Goal: Navigation & Orientation: Find specific page/section

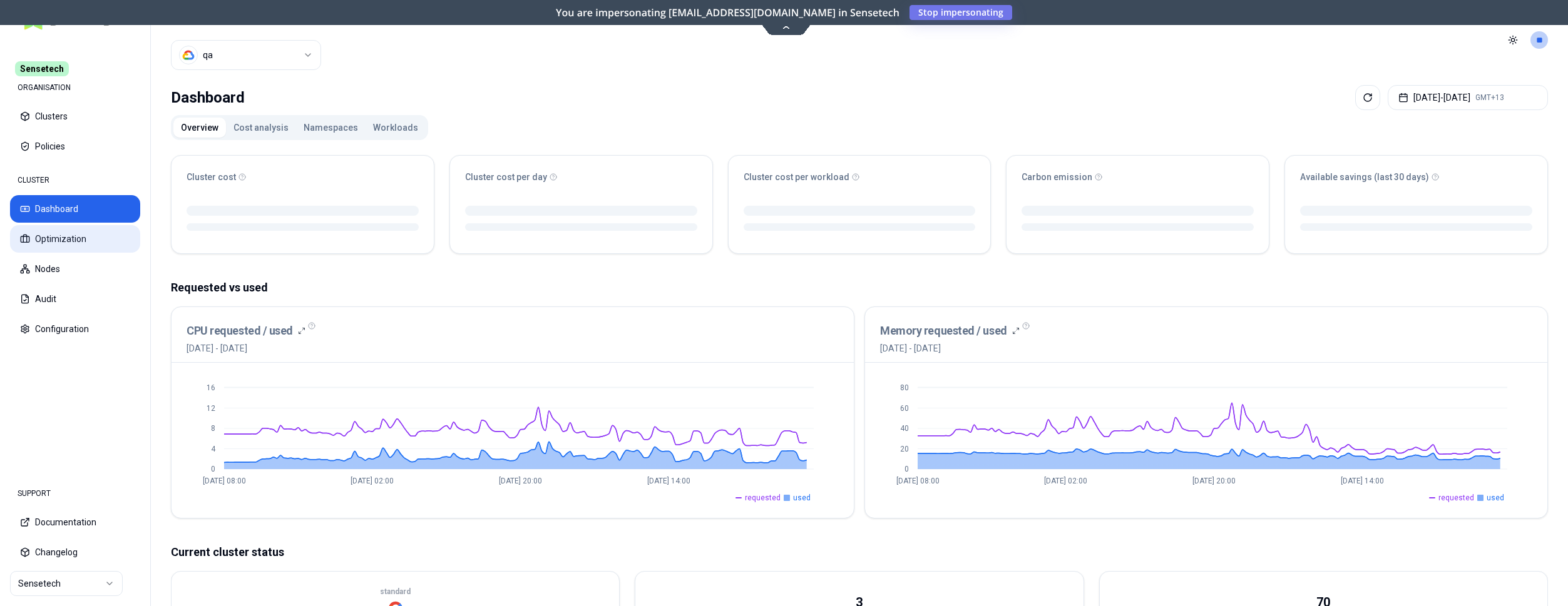
click at [48, 239] on button "Optimization" at bounding box center [75, 239] width 130 height 27
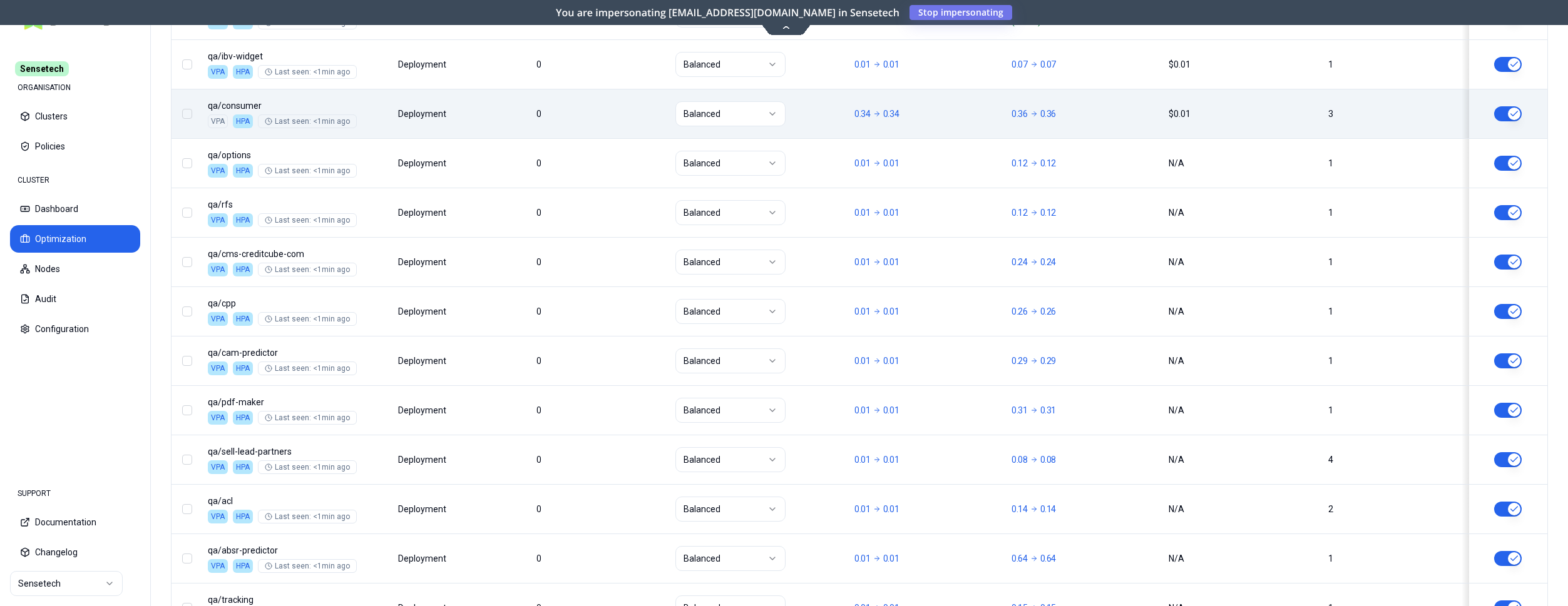
scroll to position [447, 0]
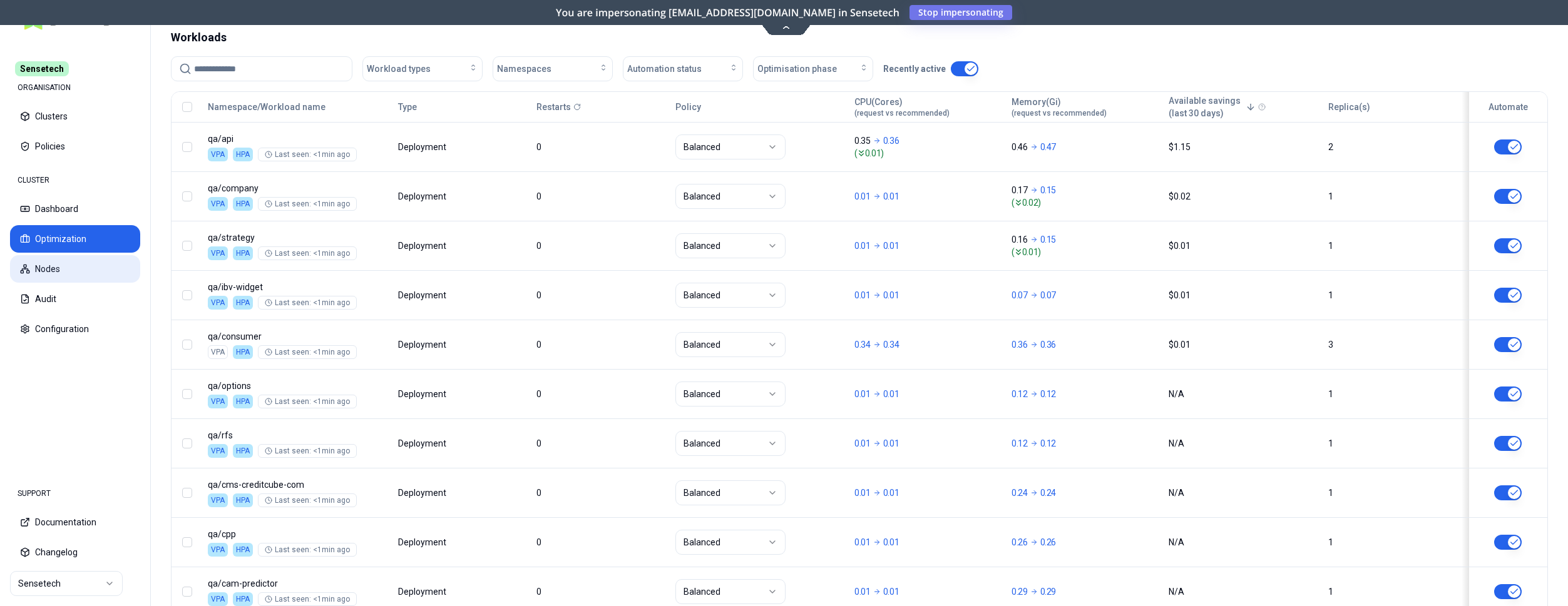
click at [88, 271] on button "Nodes" at bounding box center [75, 269] width 130 height 27
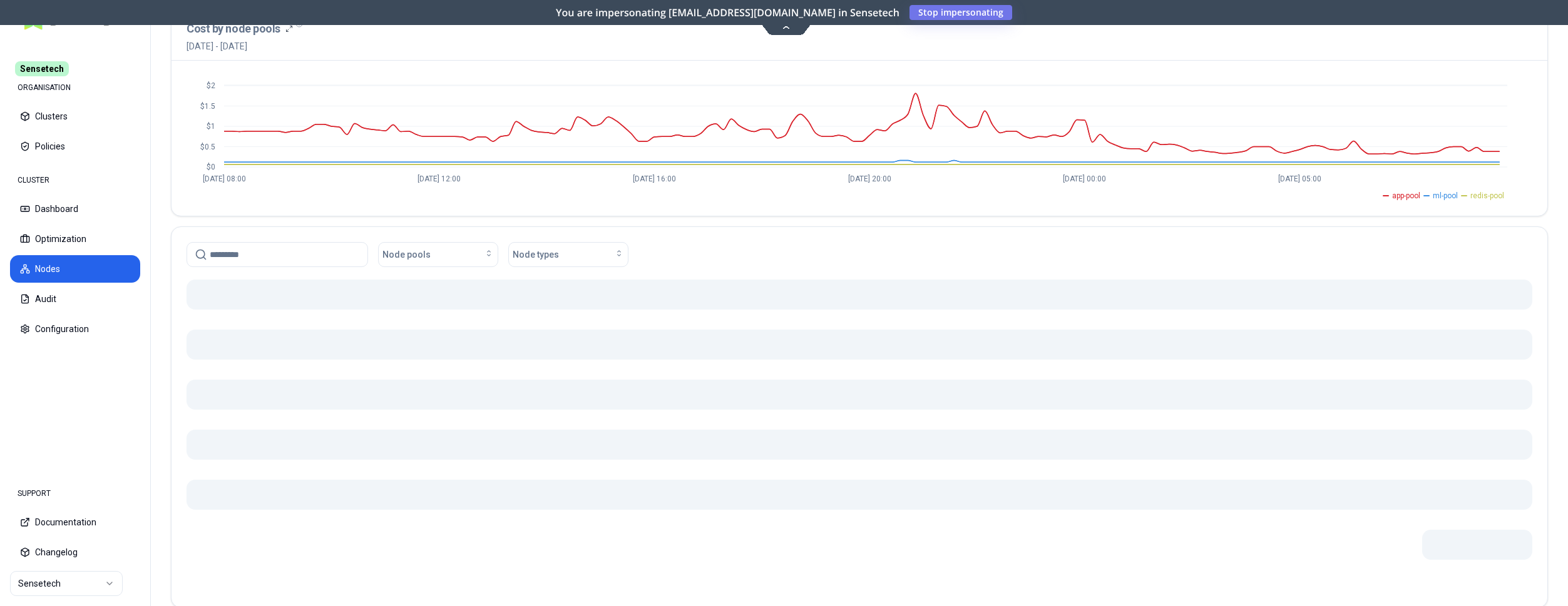
scroll to position [138, 0]
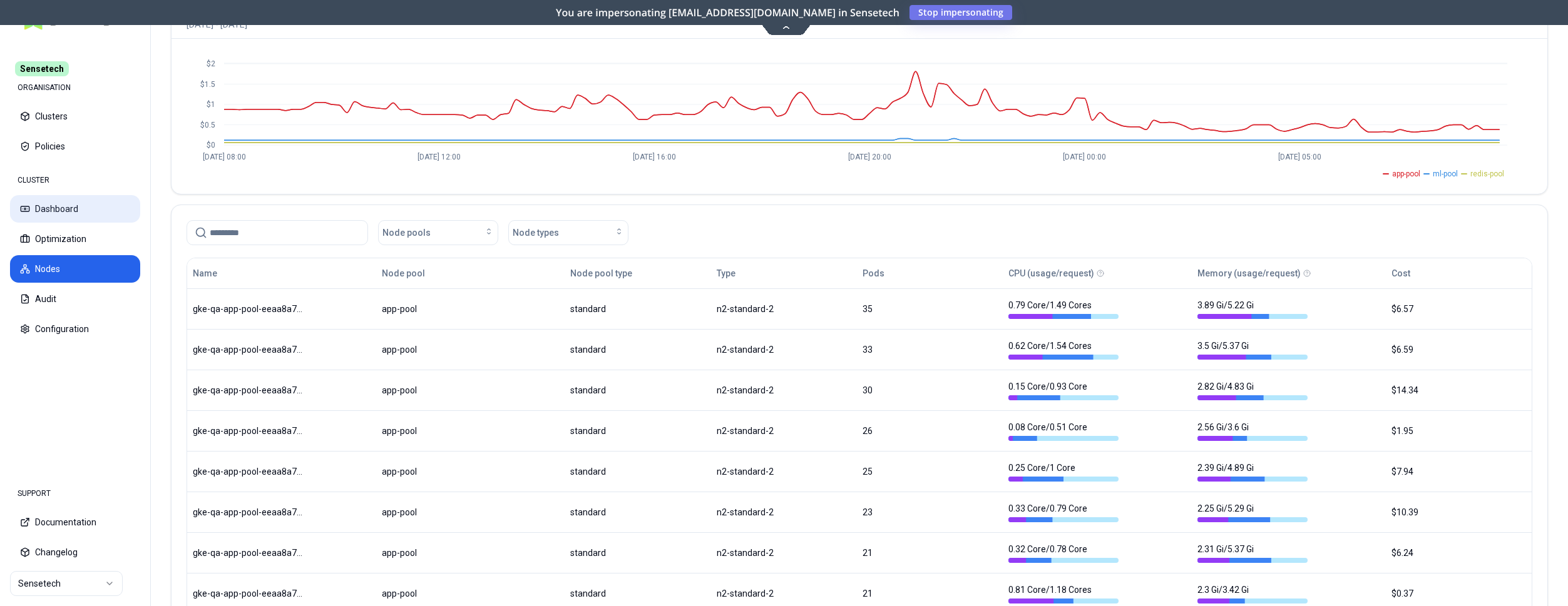
click at [54, 205] on button "Dashboard" at bounding box center [75, 209] width 130 height 27
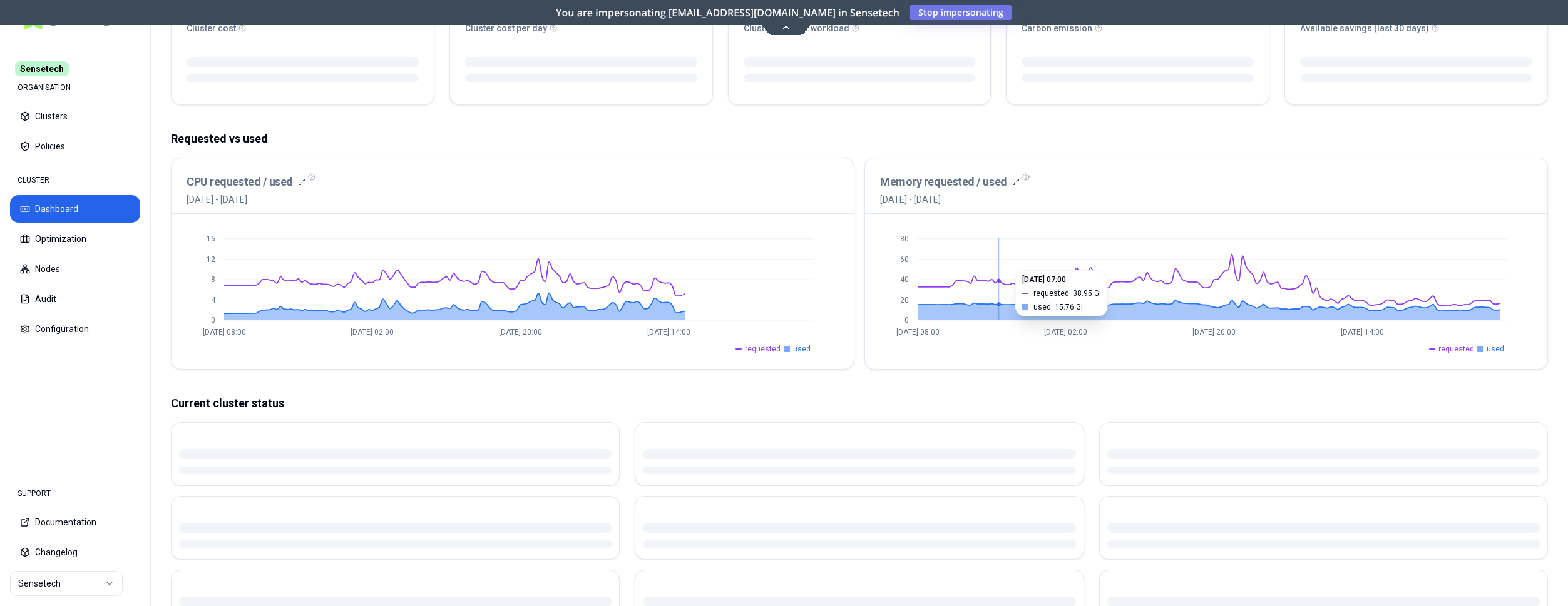
scroll to position [255, 0]
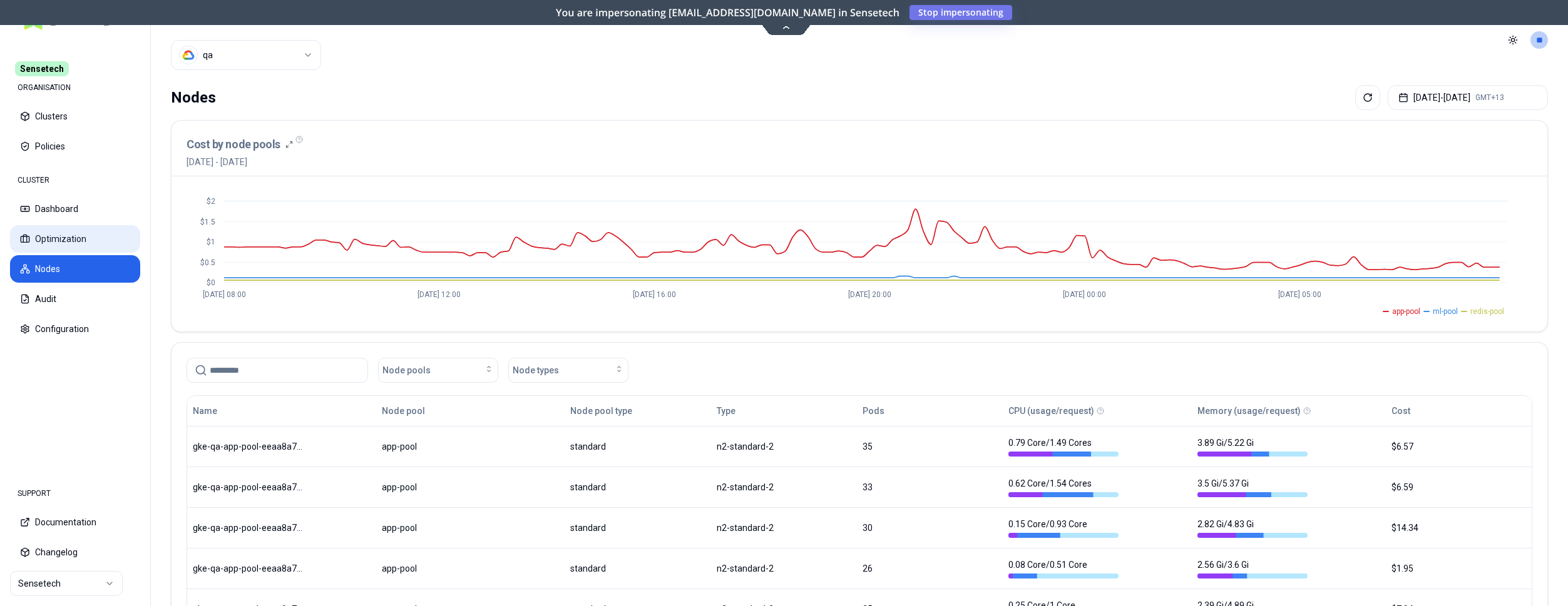
click at [88, 232] on button "Optimization" at bounding box center [75, 239] width 130 height 27
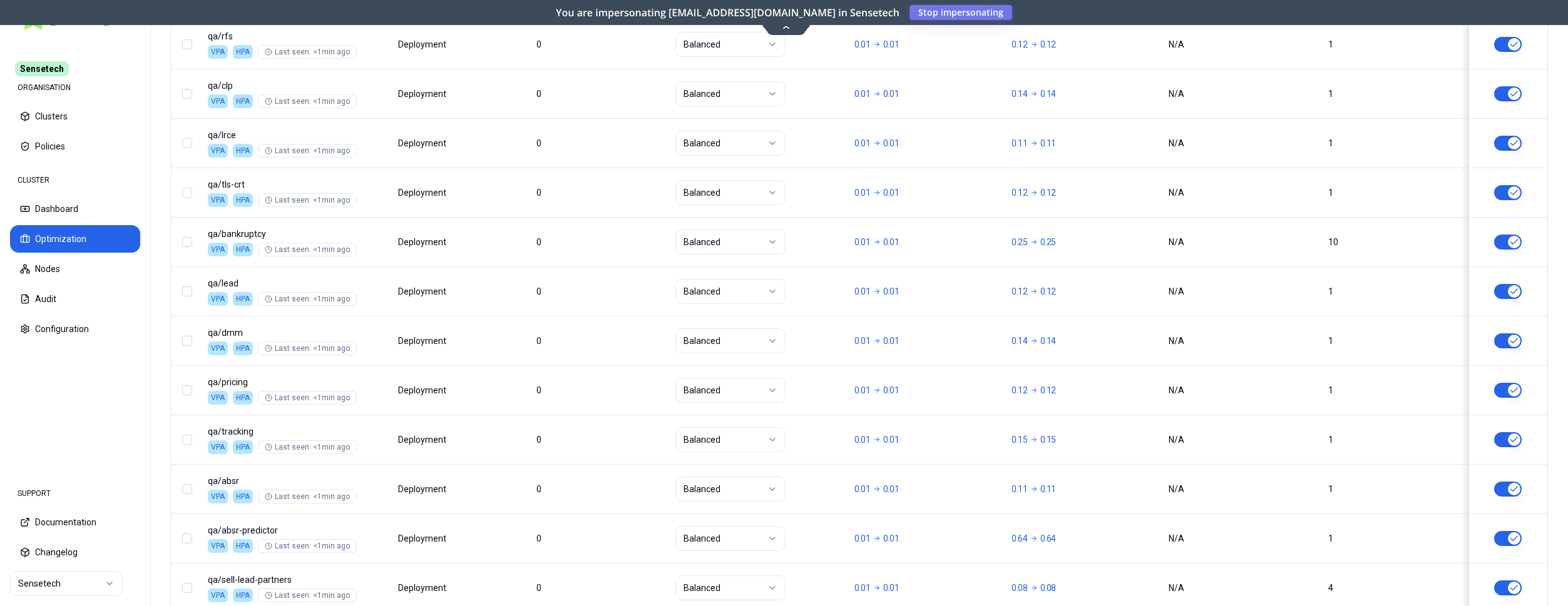
scroll to position [1512, 0]
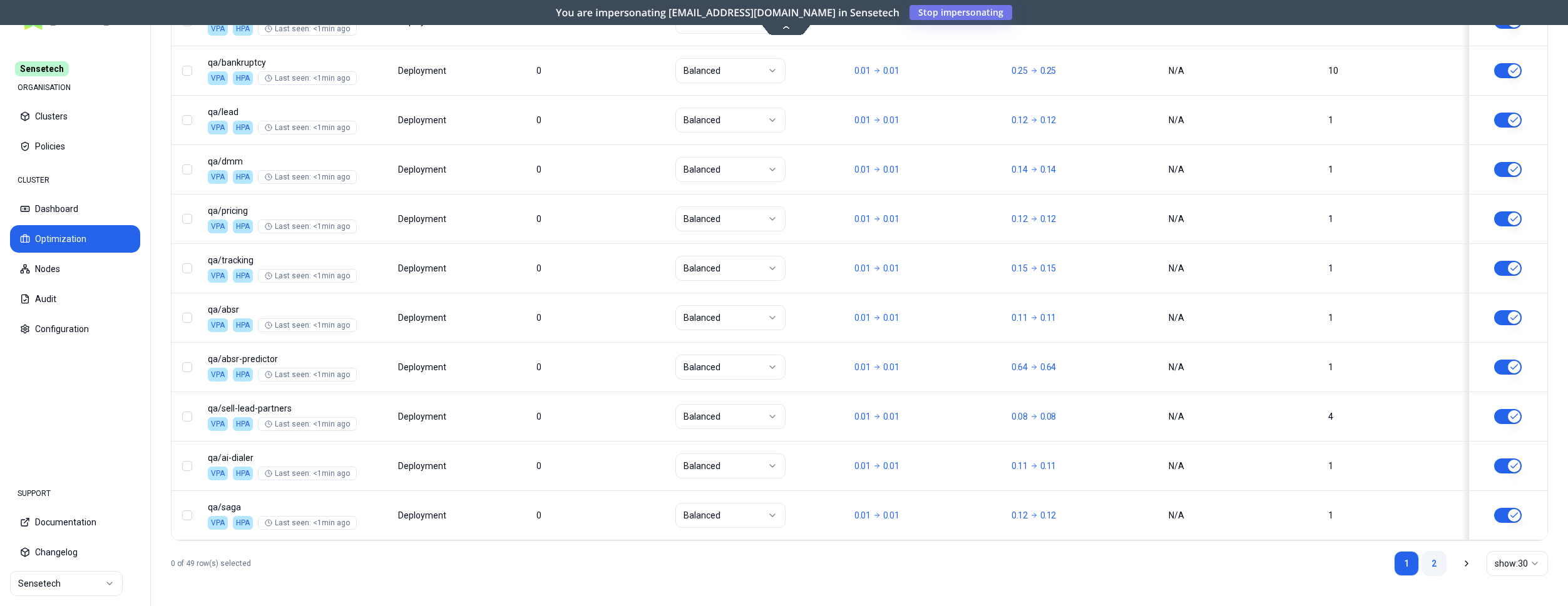
click at [1440, 563] on link "2" at bounding box center [1434, 563] width 25 height 25
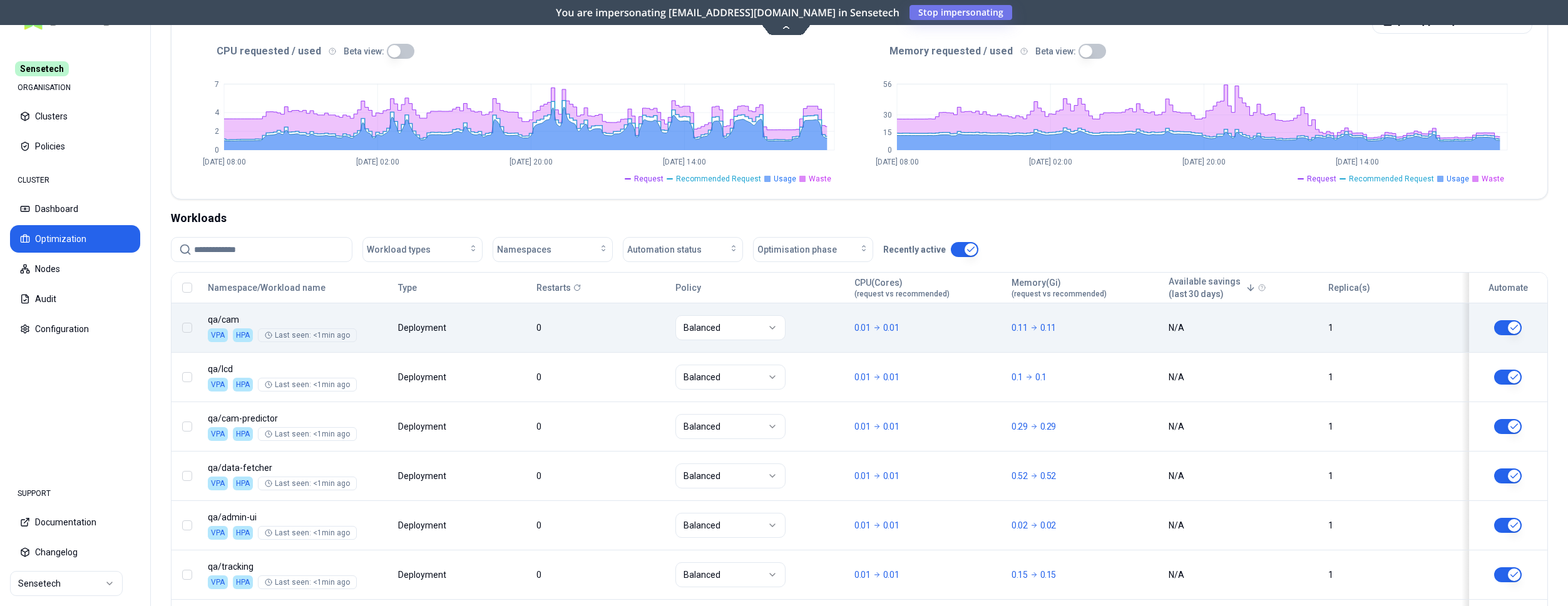
scroll to position [0, 0]
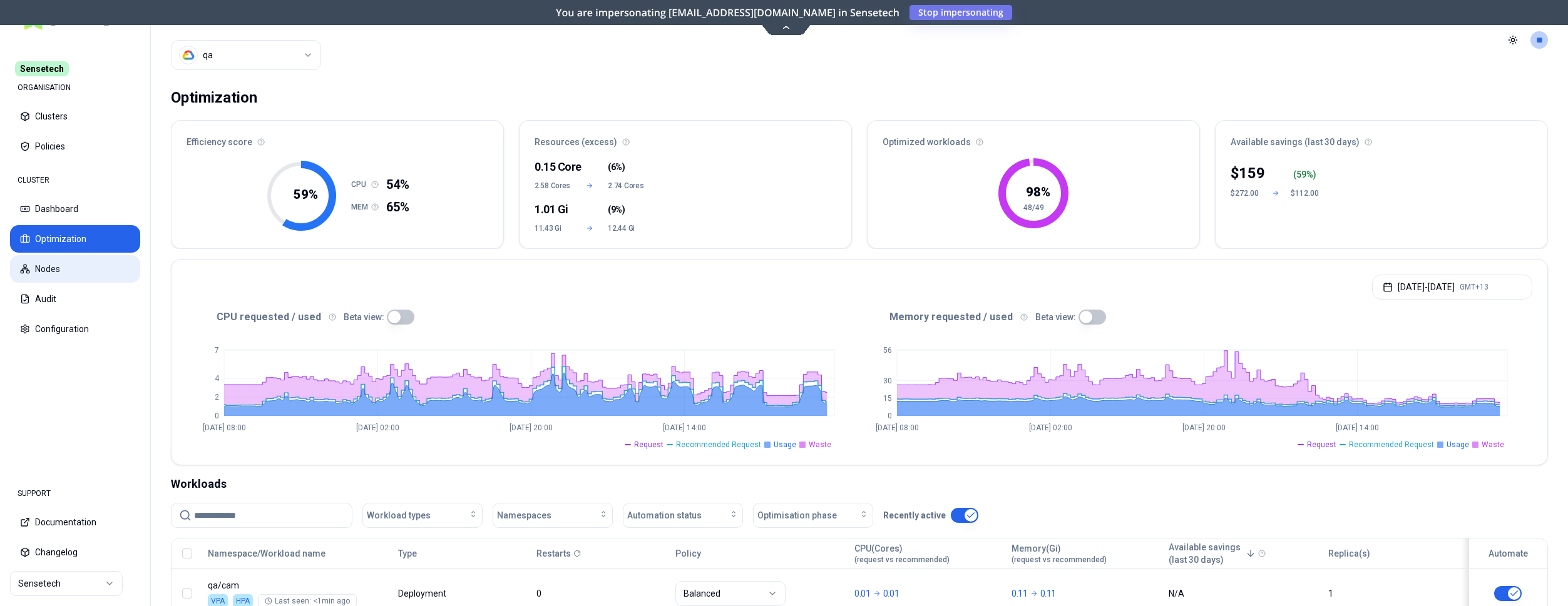
click at [33, 266] on button "Nodes" at bounding box center [75, 269] width 130 height 27
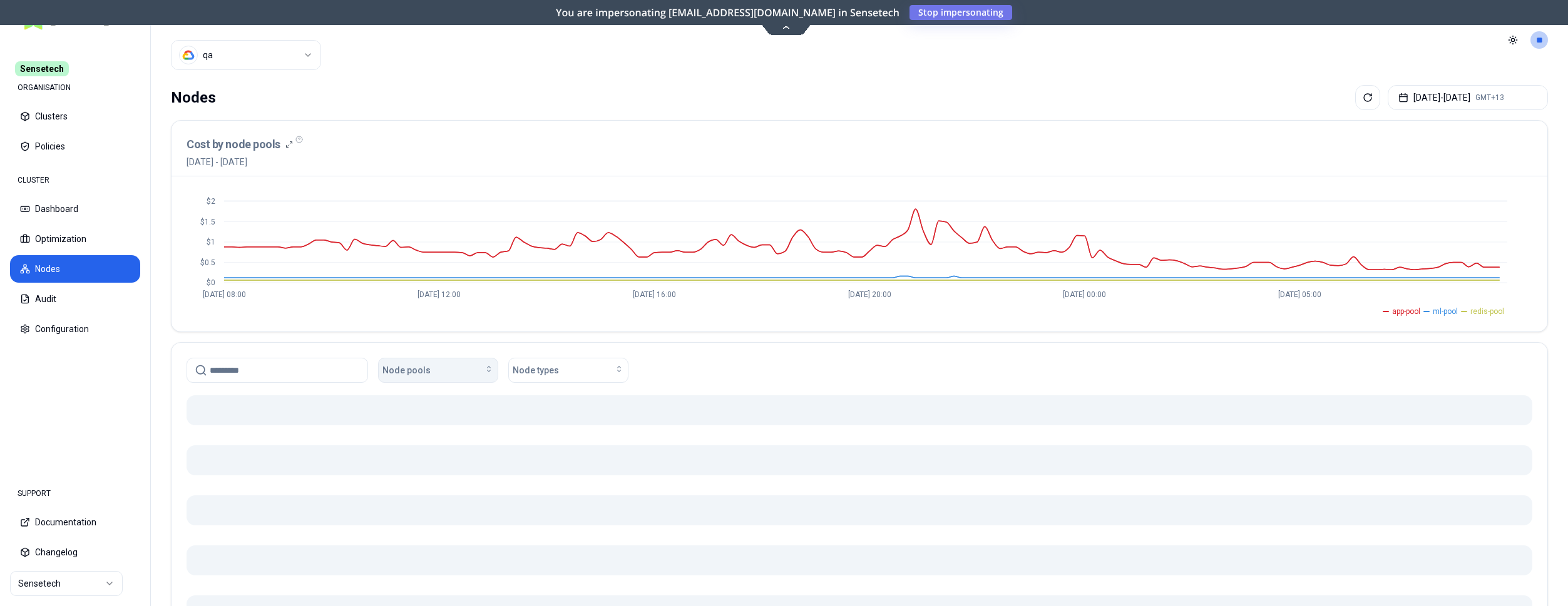
click at [469, 361] on button "Node pools" at bounding box center [438, 370] width 120 height 25
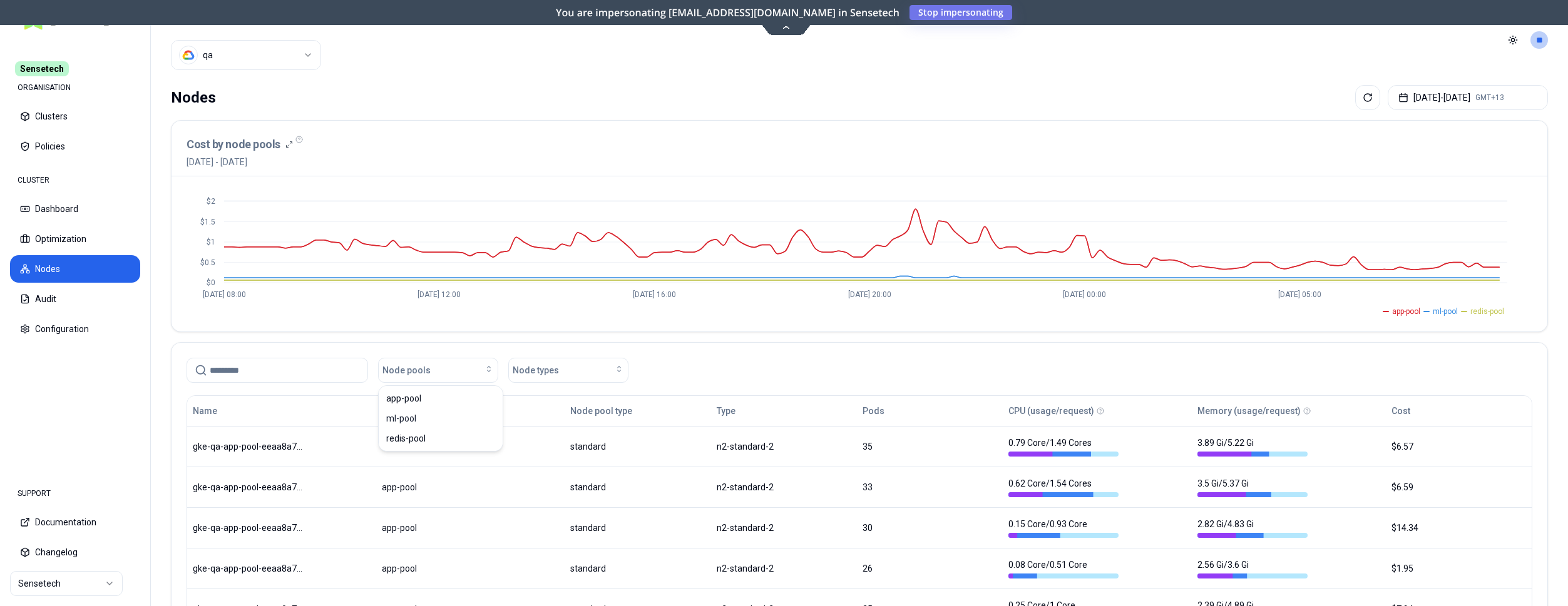
click at [741, 375] on div "Node pools Node types" at bounding box center [860, 370] width 1346 height 25
click at [282, 73] on div "Cluster qa" at bounding box center [246, 40] width 150 height 80
click at [282, 67] on html "Sensetech ORGANISATION Clusters Policies CLUSTER Dashboard Optimization Nodes A…" at bounding box center [784, 303] width 1568 height 606
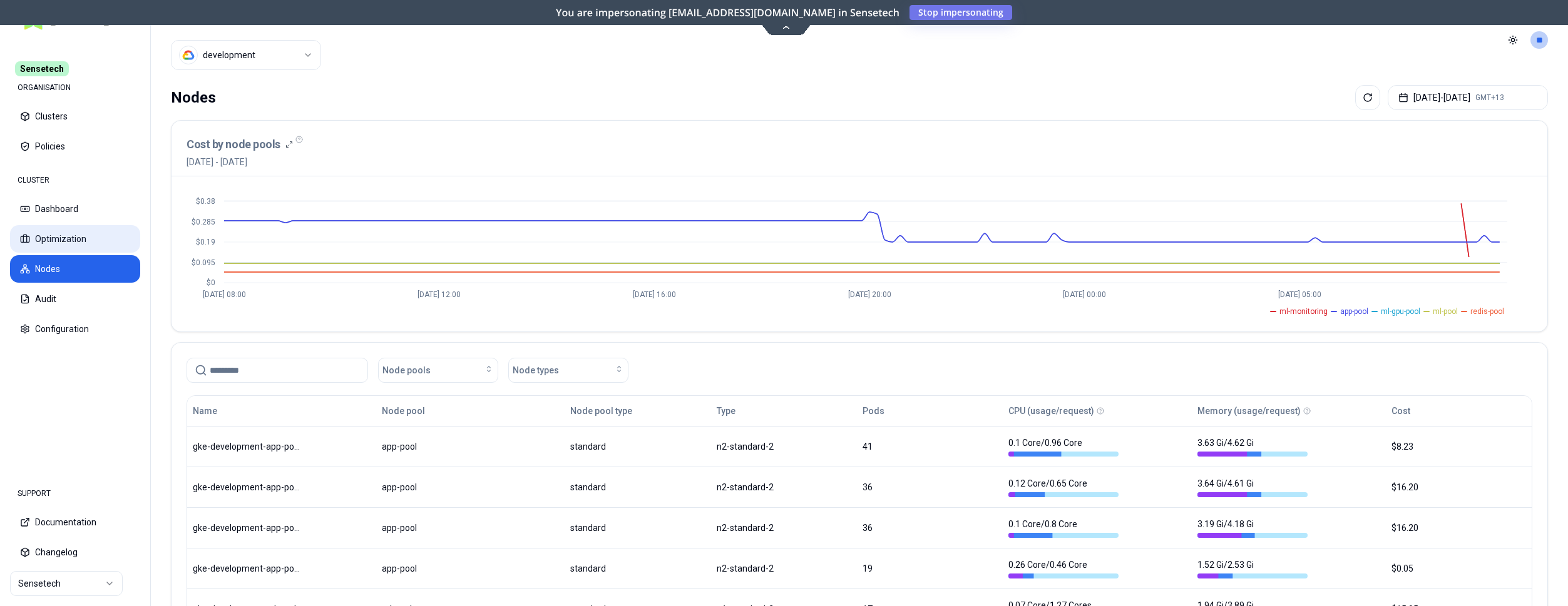
click at [71, 240] on button "Optimization" at bounding box center [75, 239] width 130 height 27
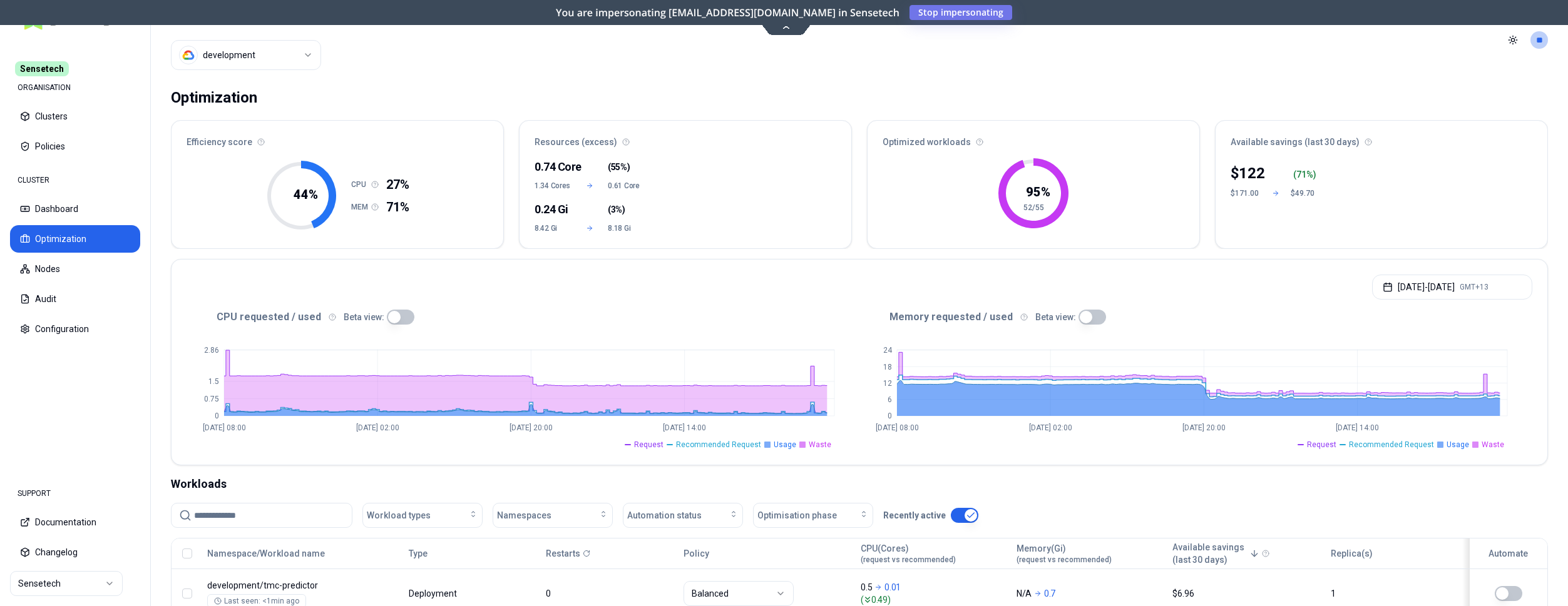
click at [1079, 323] on button "button" at bounding box center [1093, 318] width 27 height 15
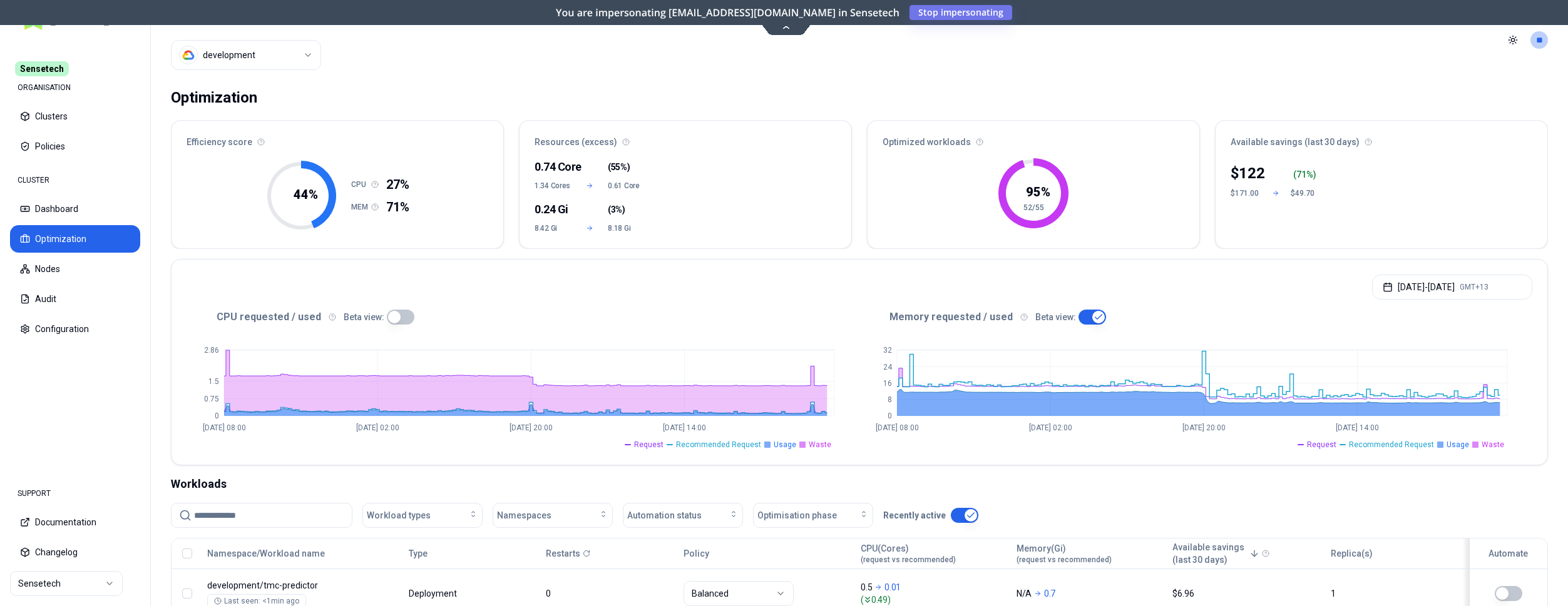
click at [1088, 318] on button "button" at bounding box center [1093, 318] width 27 height 15
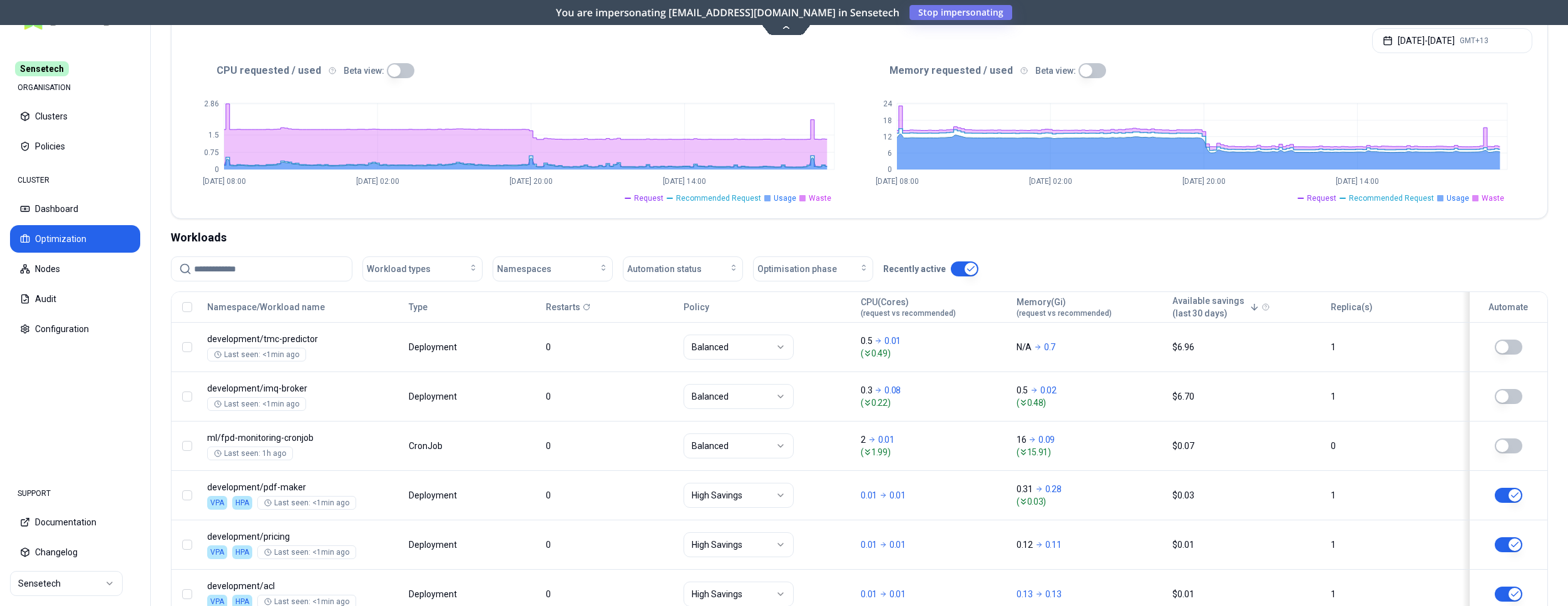
scroll to position [64, 0]
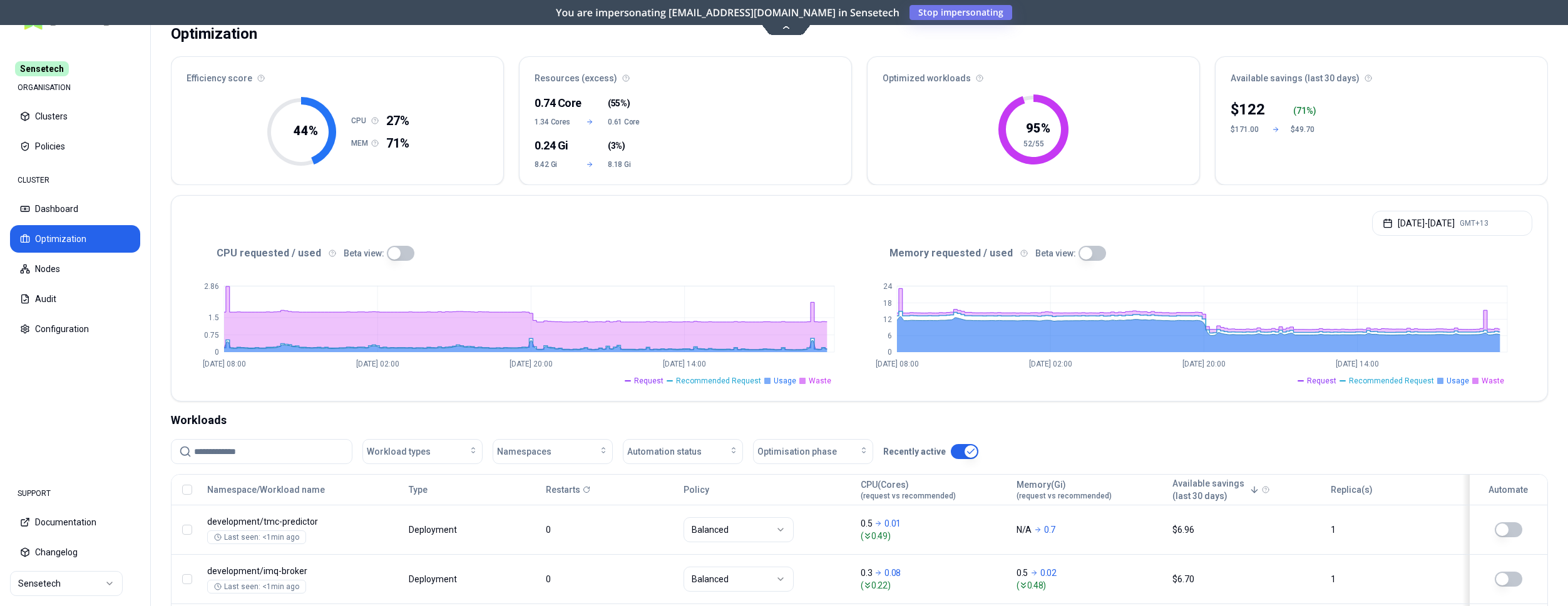
click at [387, 259] on button "button" at bounding box center [401, 253] width 27 height 15
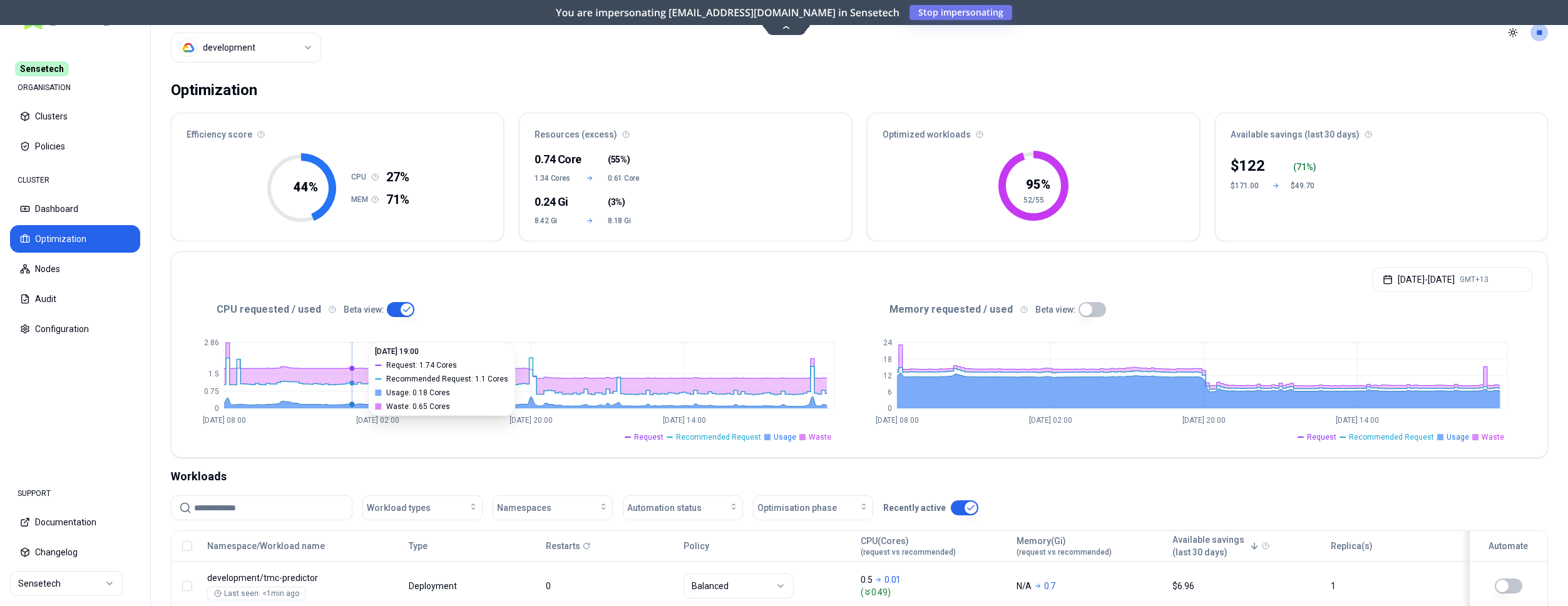
scroll to position [0, 0]
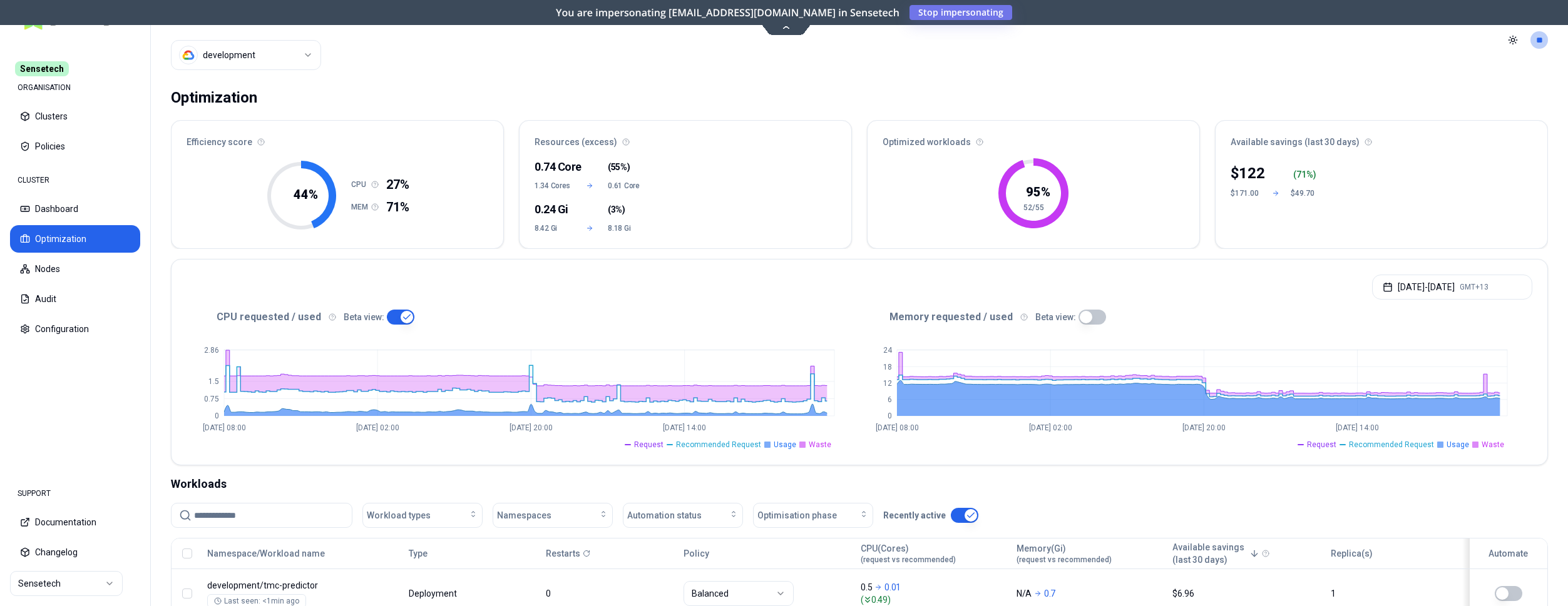
click at [253, 62] on html "Sensetech ORGANISATION Clusters Policies CLUSTER Dashboard Optimization Nodes A…" at bounding box center [784, 303] width 1568 height 606
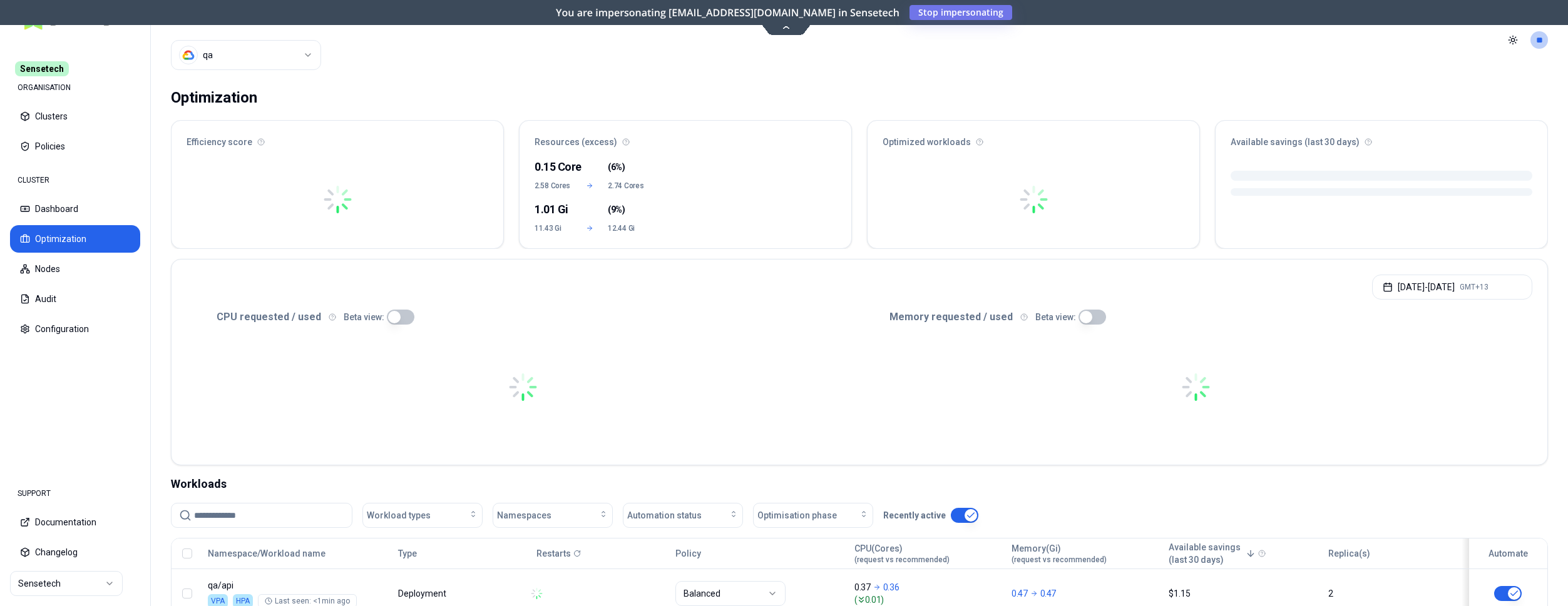
click at [94, 585] on html "Sensetech ORGANISATION Clusters Policies CLUSTER Dashboard Optimization Nodes A…" at bounding box center [784, 303] width 1568 height 606
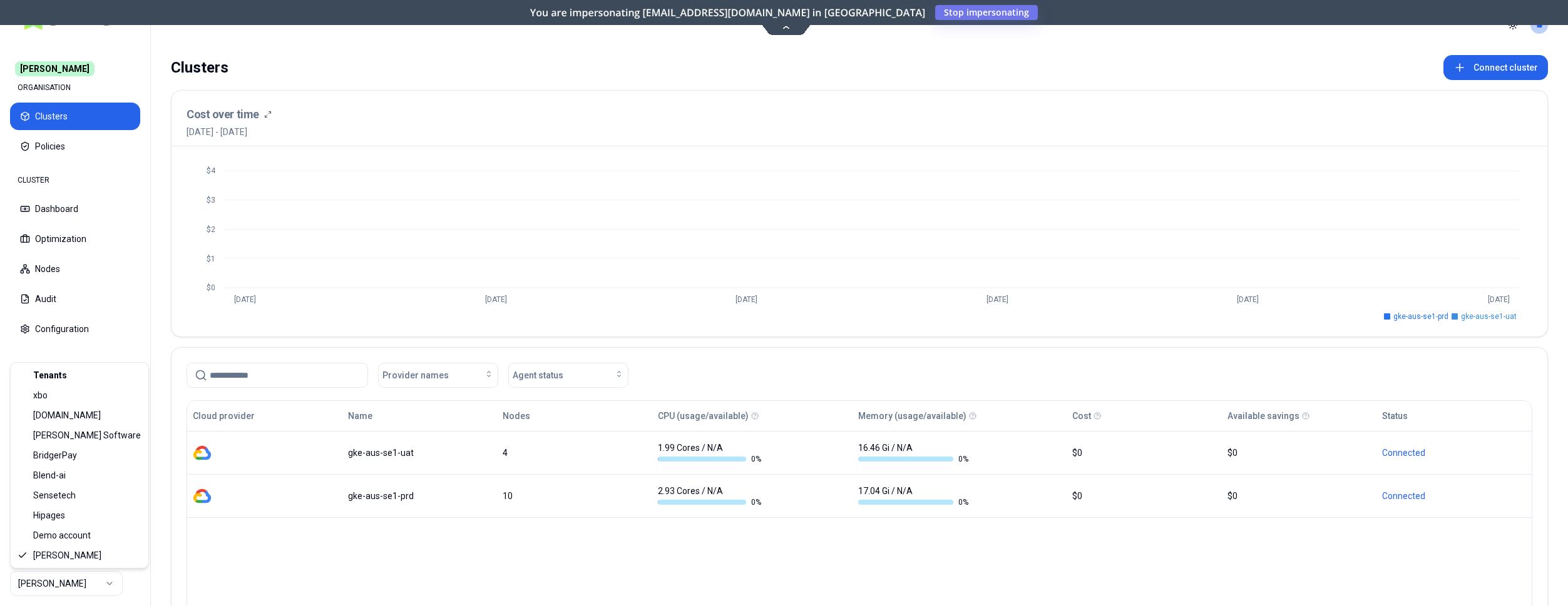
click at [98, 585] on html "Carma ORGANISATION Clusters Policies CLUSTER Dashboard Optimization Nodes Audit…" at bounding box center [784, 303] width 1568 height 606
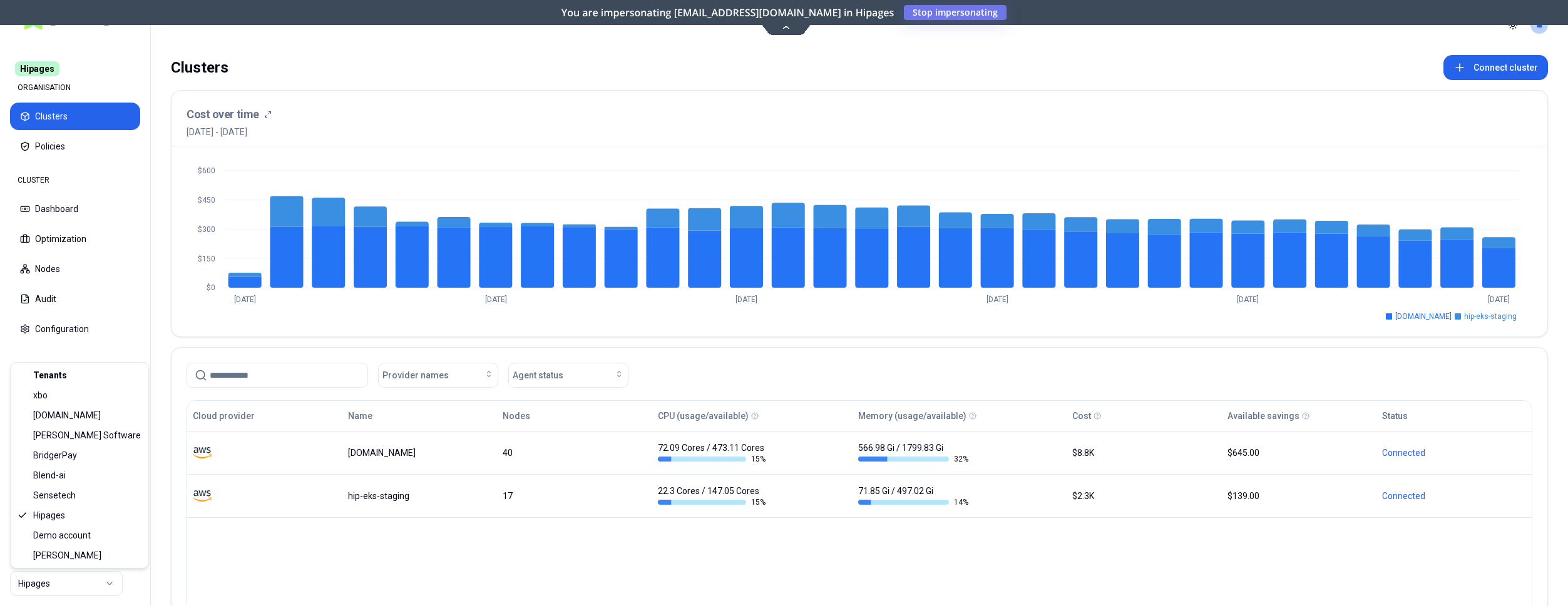
click at [92, 580] on html "Hipages ORGANISATION Clusters Policies CLUSTER Dashboard Optimization Nodes Aud…" at bounding box center [784, 303] width 1568 height 606
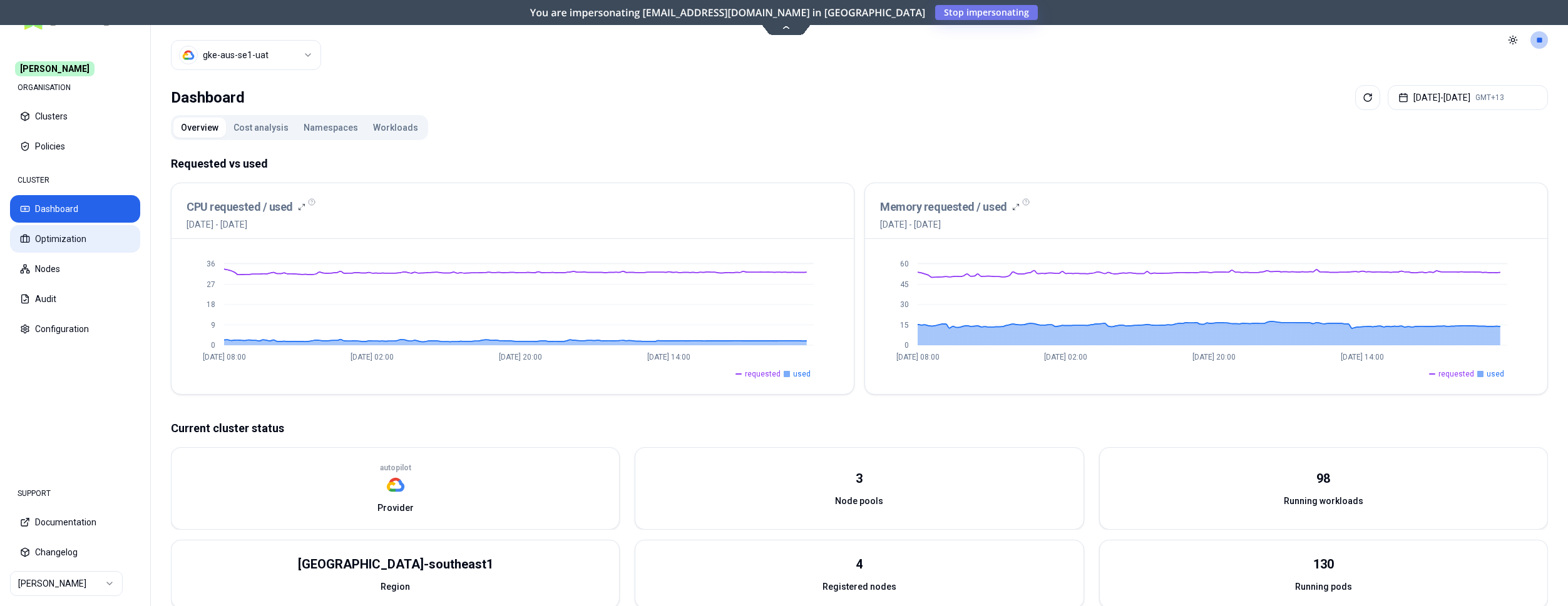
click at [48, 234] on button "Optimization" at bounding box center [75, 239] width 130 height 27
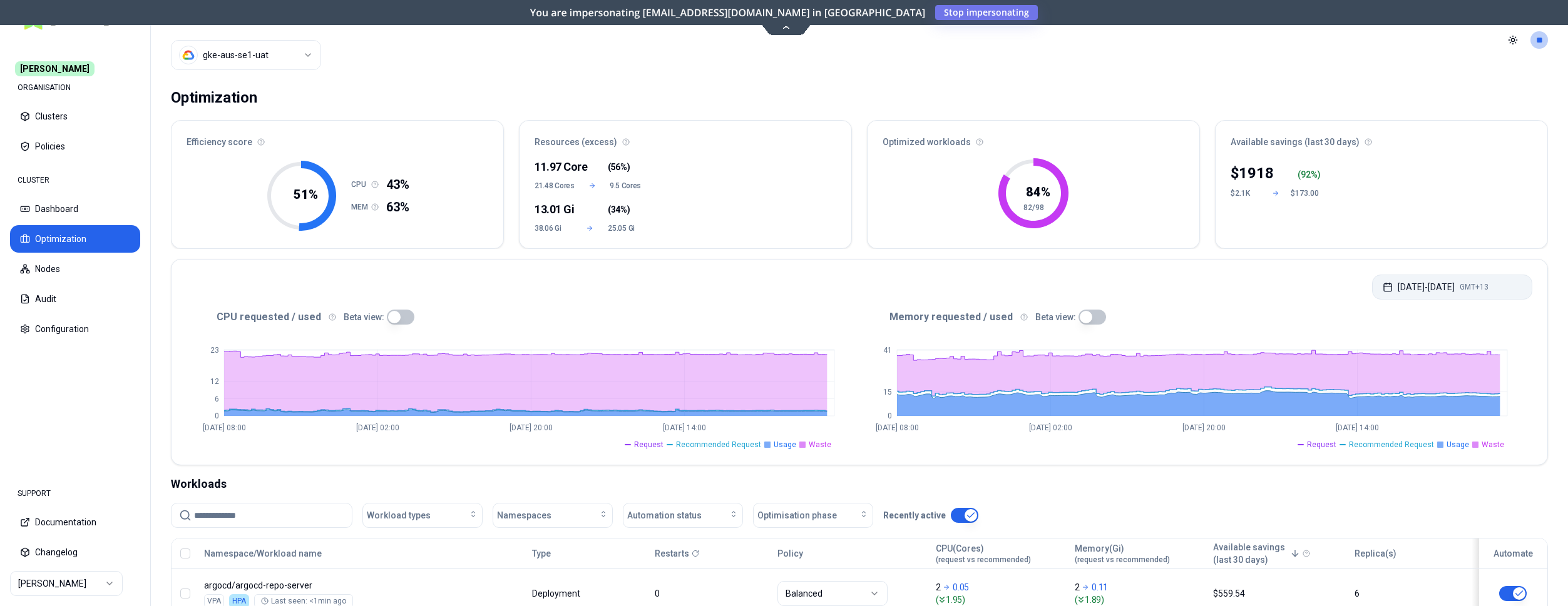
click at [1454, 282] on button "Sep 22, 2025 - Sep 29, 2025 GMT+13" at bounding box center [1452, 287] width 160 height 25
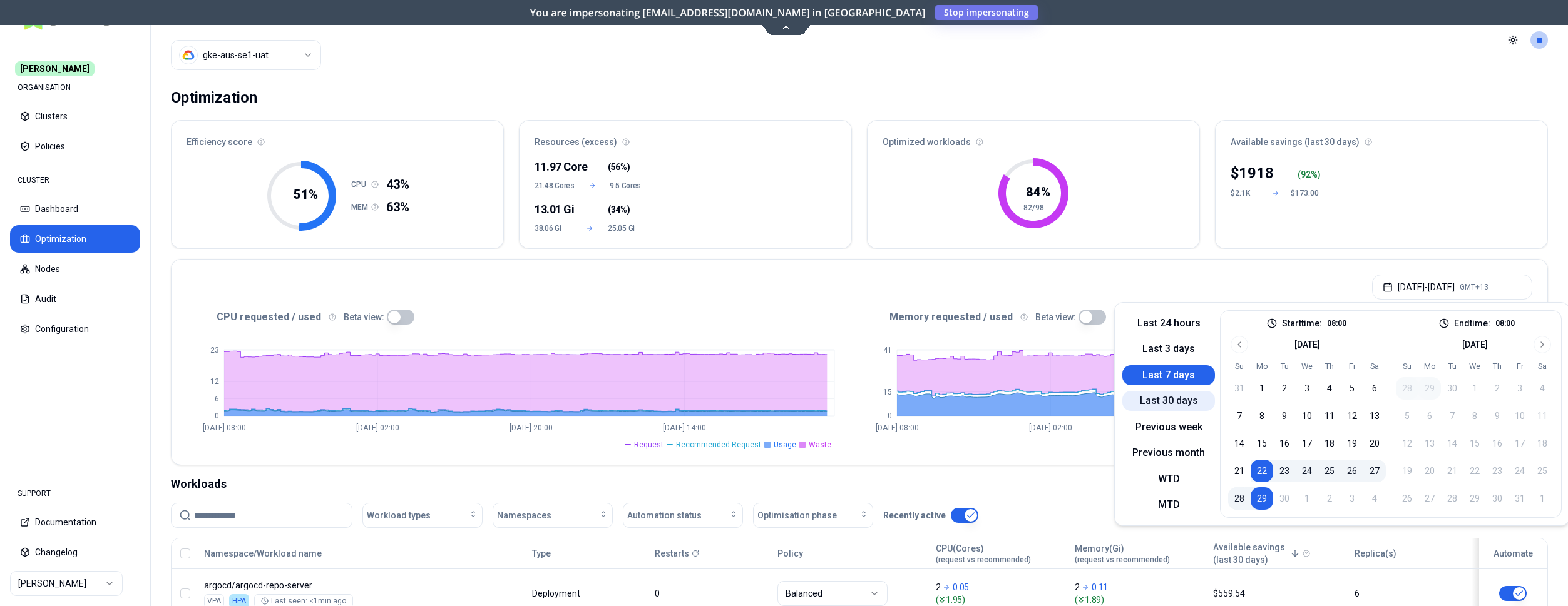
click at [1165, 405] on button "Last 30 days" at bounding box center [1169, 401] width 92 height 20
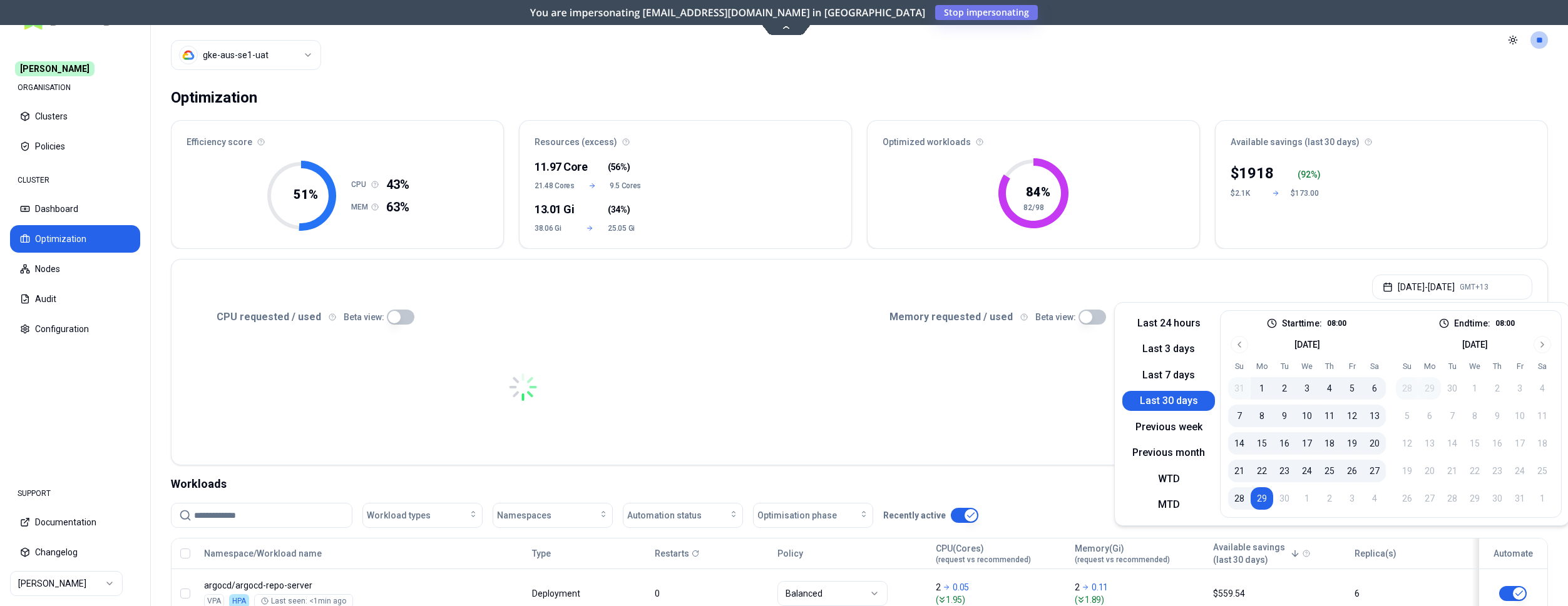
click at [784, 299] on div "Aug 30, 2025 - Sep 29, 2025 GMT+13" at bounding box center [859, 283] width 1376 height 48
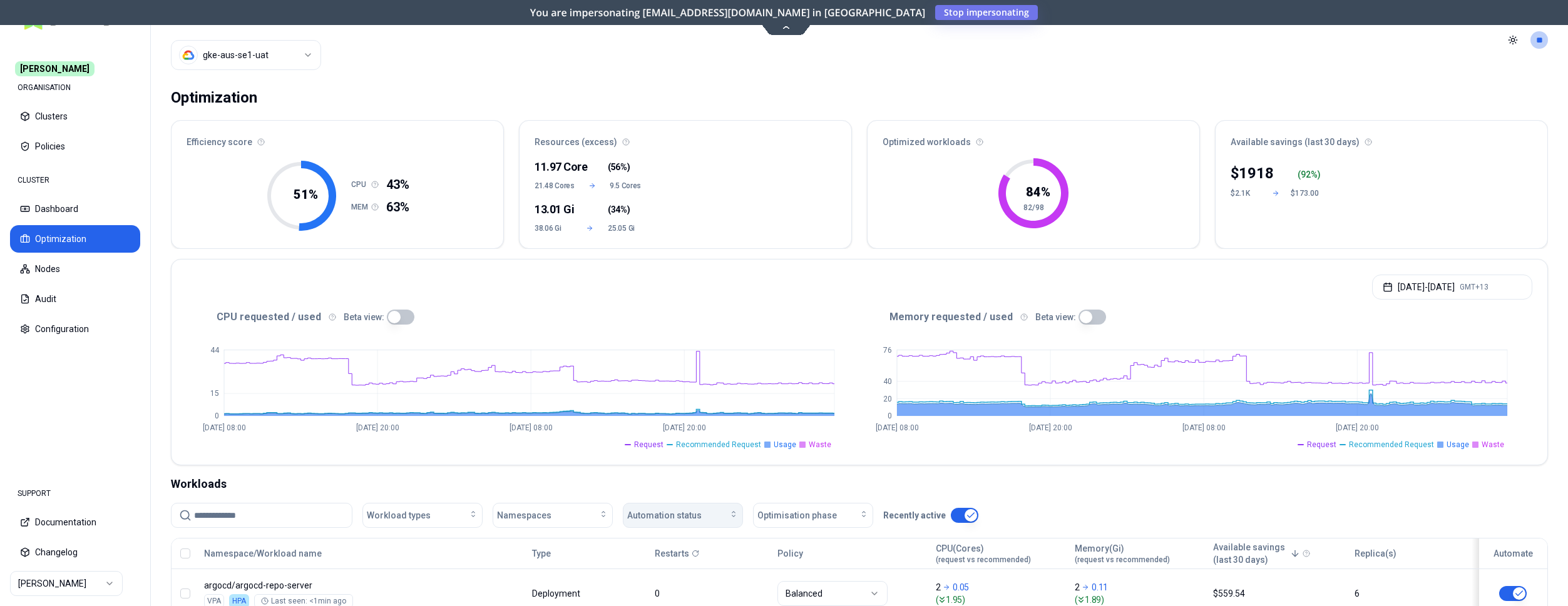
click at [689, 513] on span "Automation status" at bounding box center [665, 515] width 75 height 13
click at [670, 556] on div "off" at bounding box center [685, 563] width 119 height 20
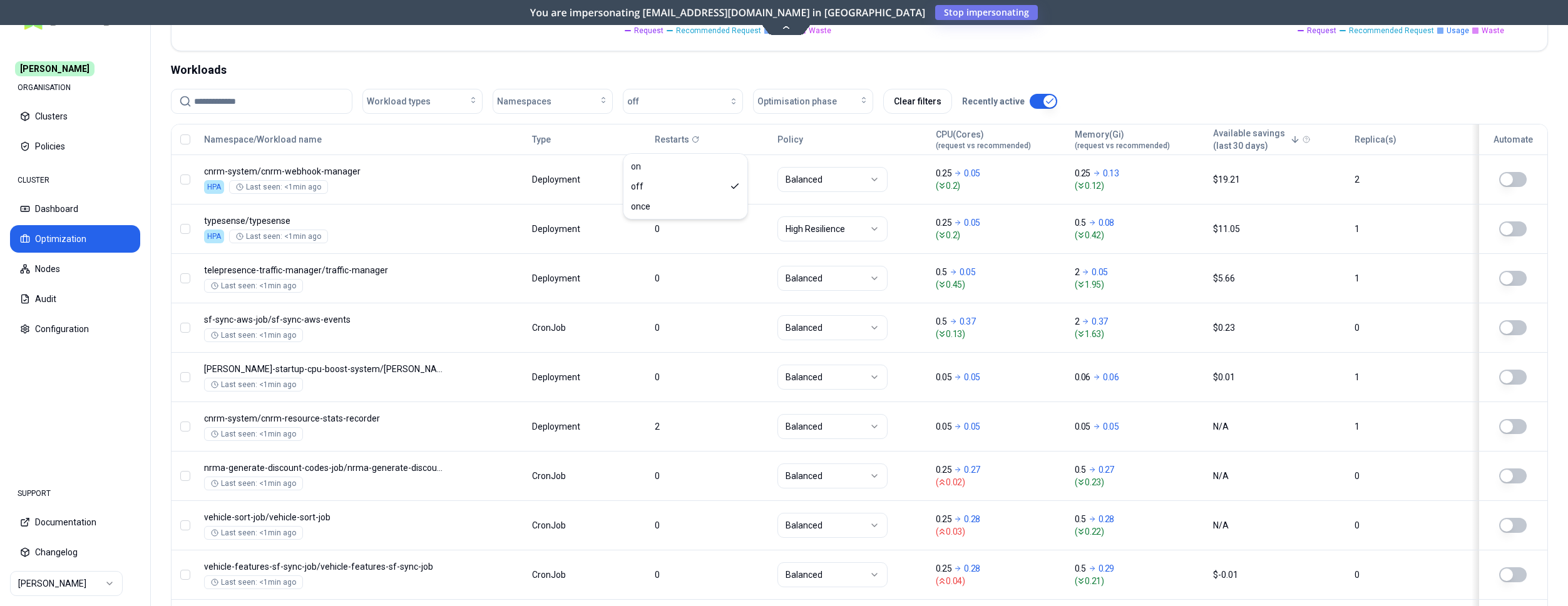
scroll to position [373, 0]
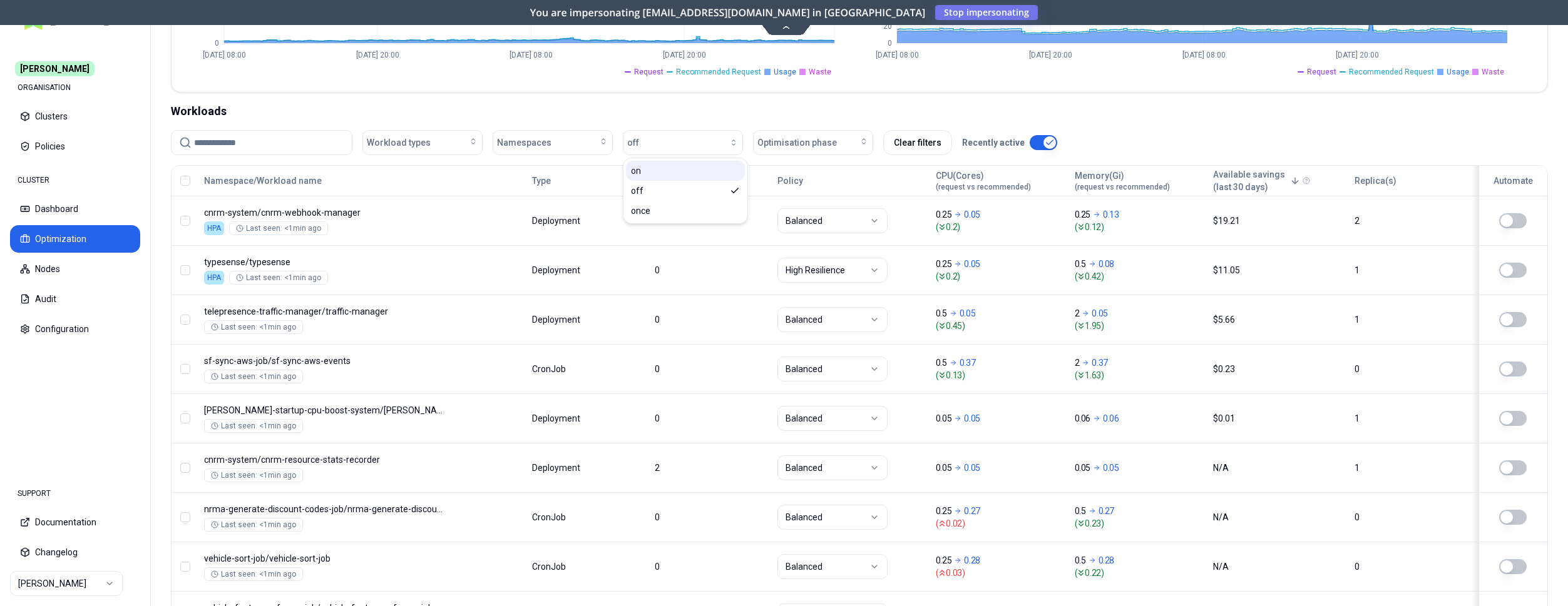
click at [648, 166] on div "on" at bounding box center [685, 170] width 119 height 20
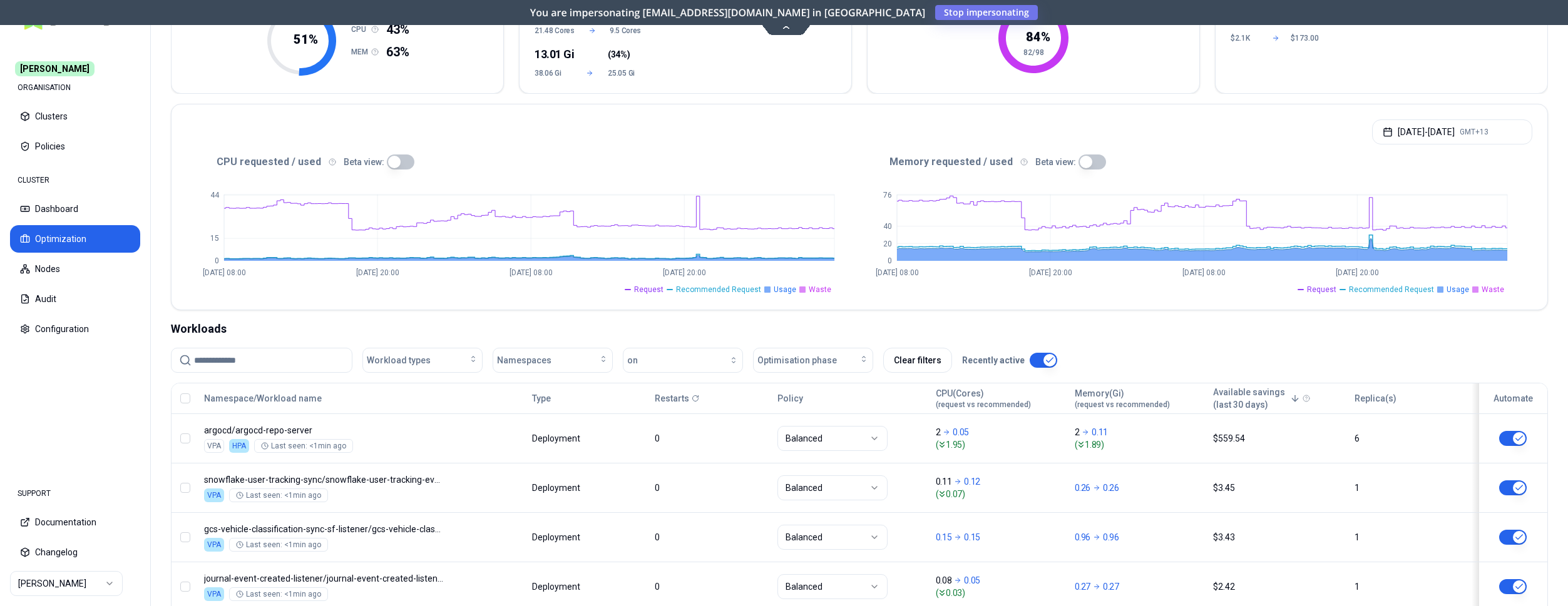
scroll to position [137, 0]
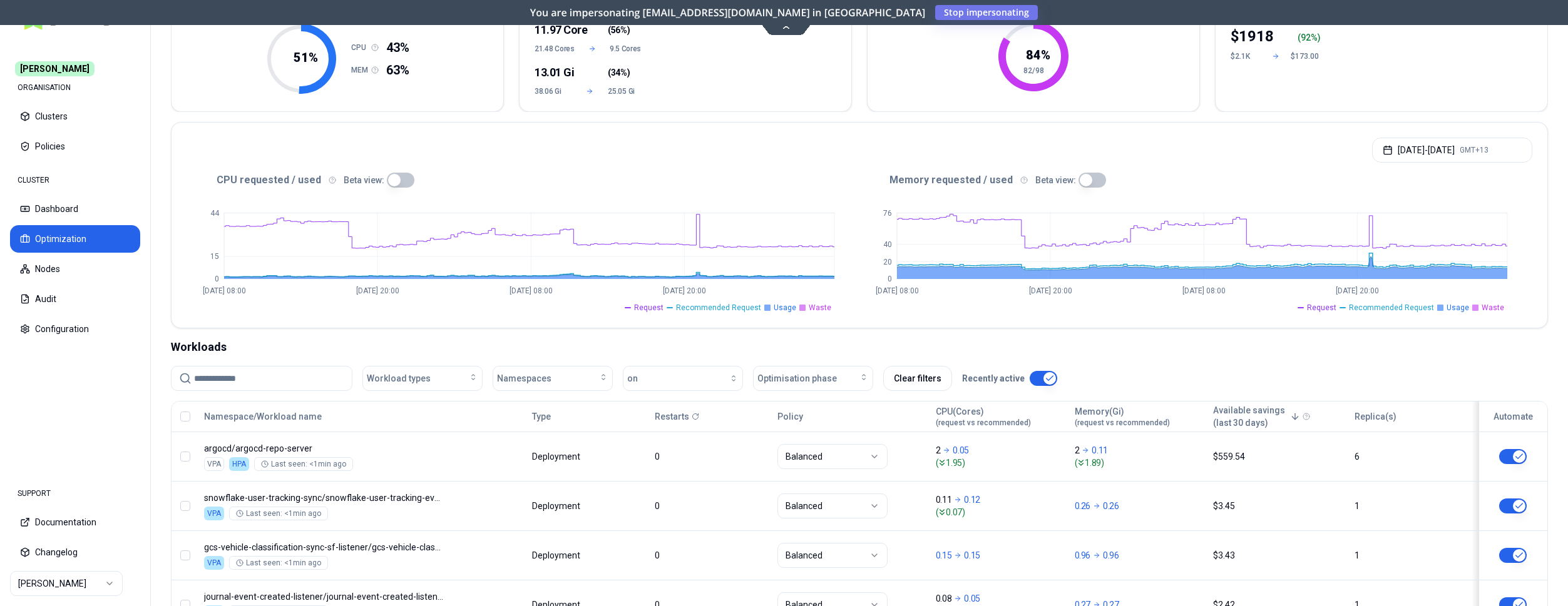
click at [1079, 182] on button "button" at bounding box center [1093, 181] width 27 height 15
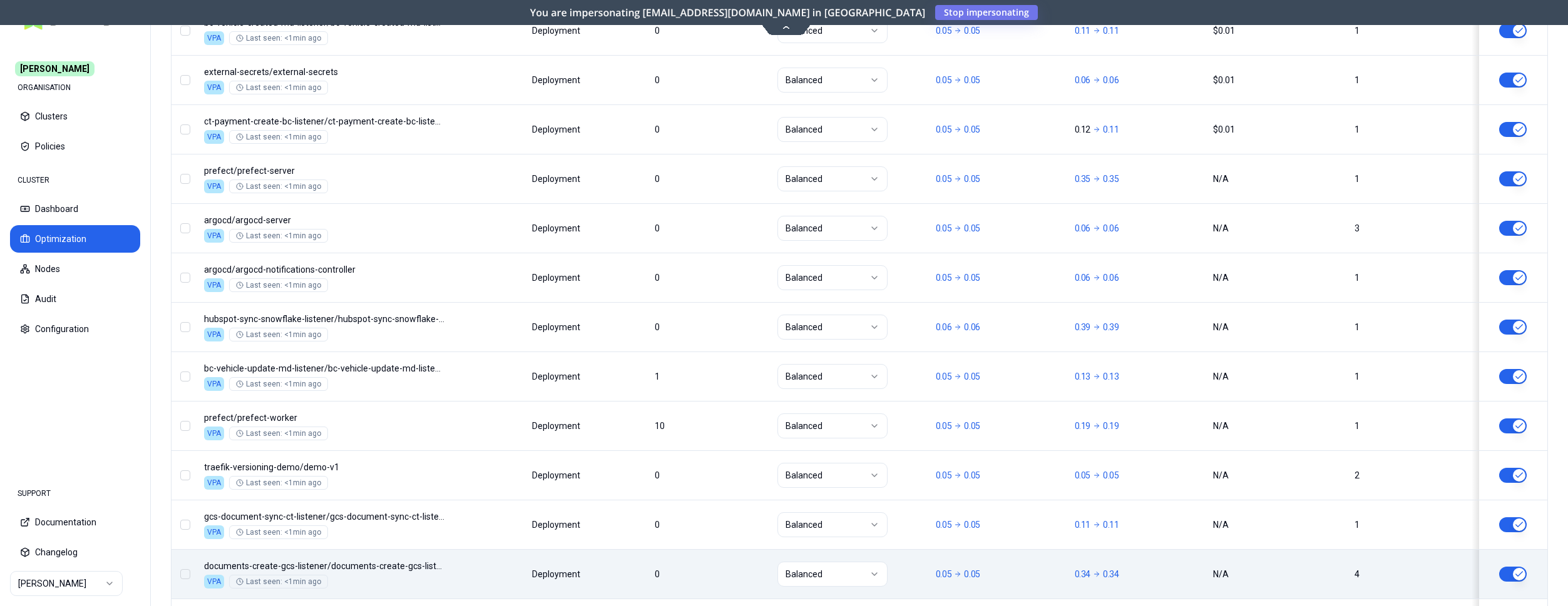
scroll to position [1193, 0]
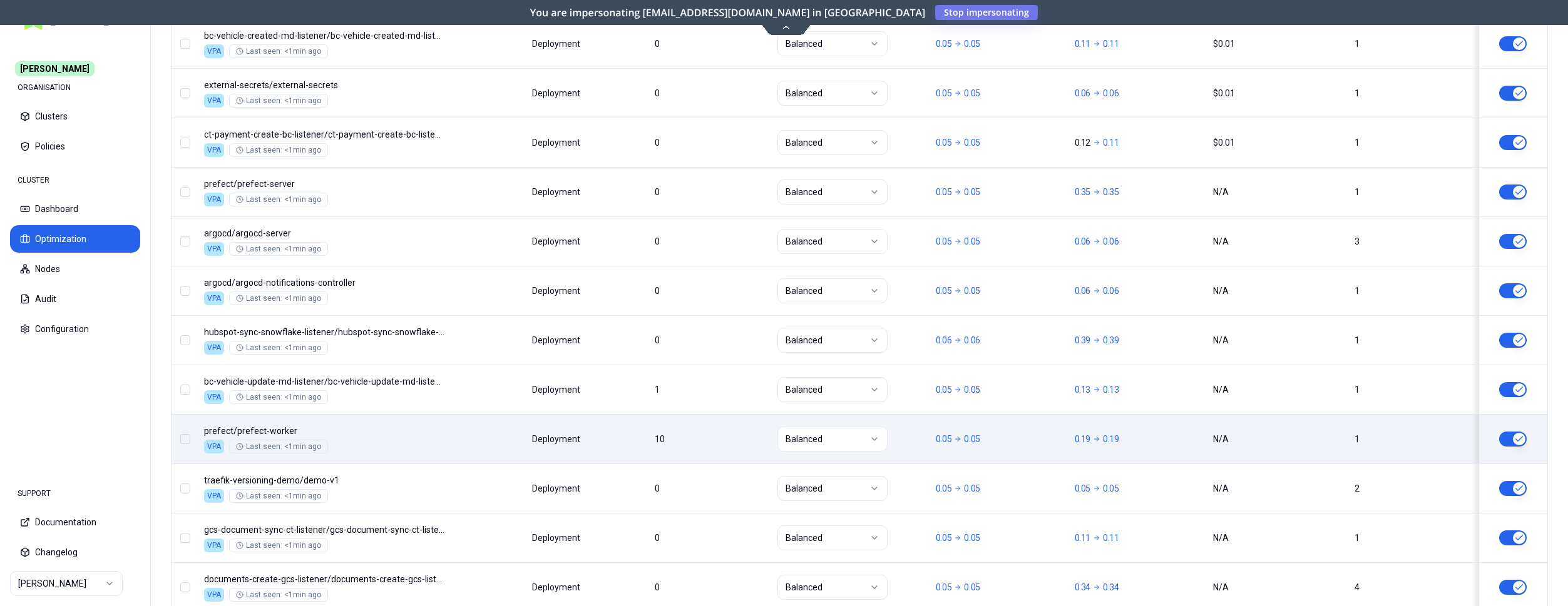
click at [462, 437] on div "Namespace/Workload name Type Restarts Policy CPU(Cores) (request vs recommended…" at bounding box center [859, 103] width 1376 height 1514
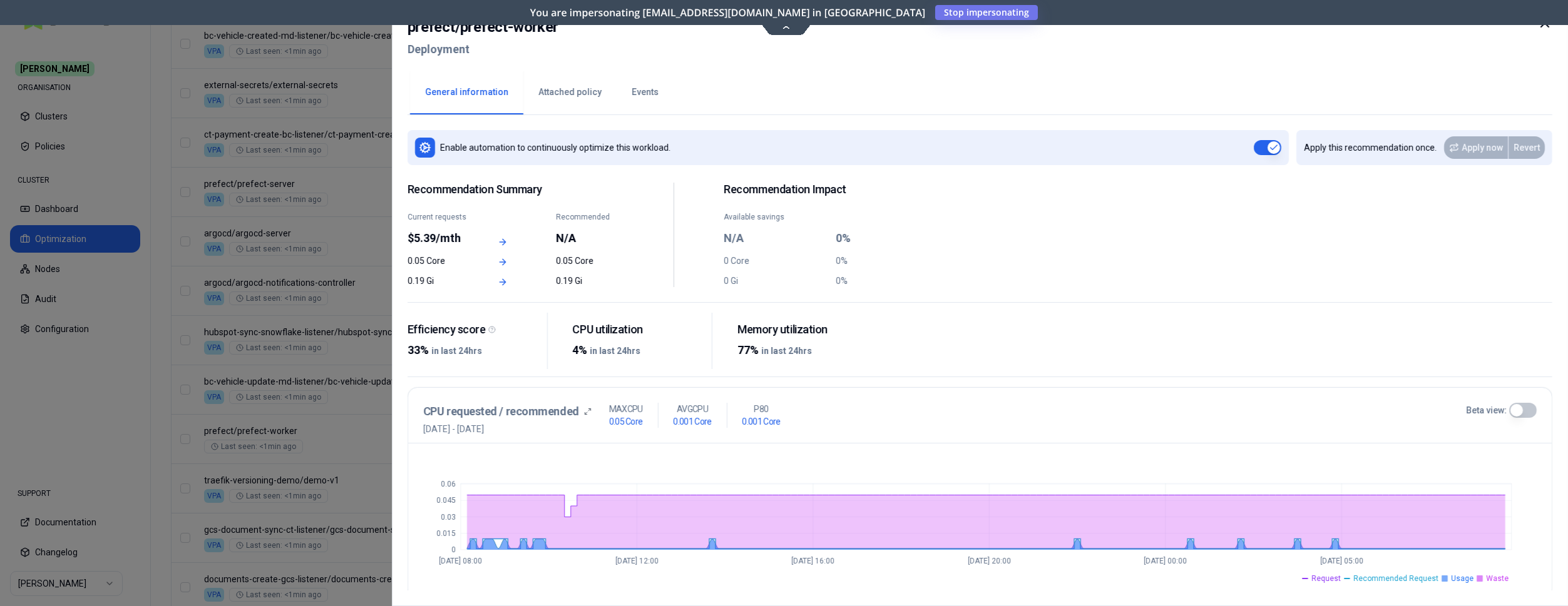
click at [1543, 27] on icon at bounding box center [1546, 23] width 15 height 15
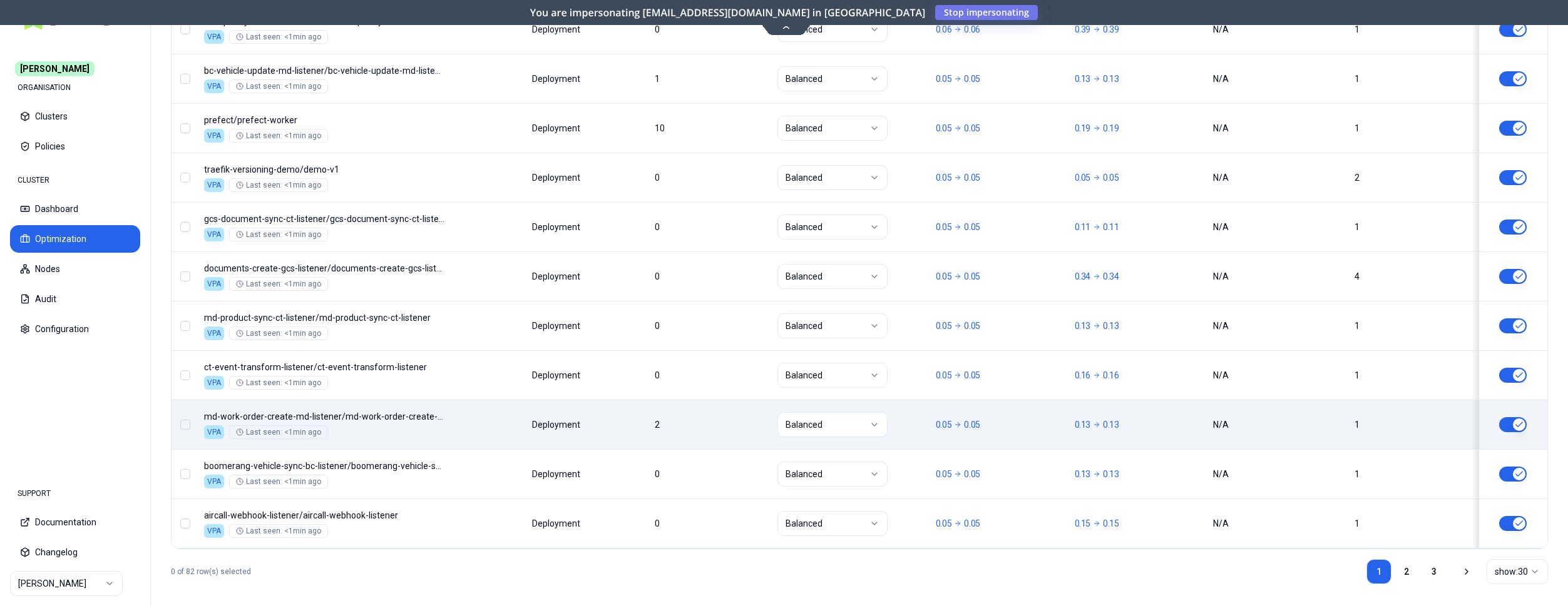
scroll to position [1512, 0]
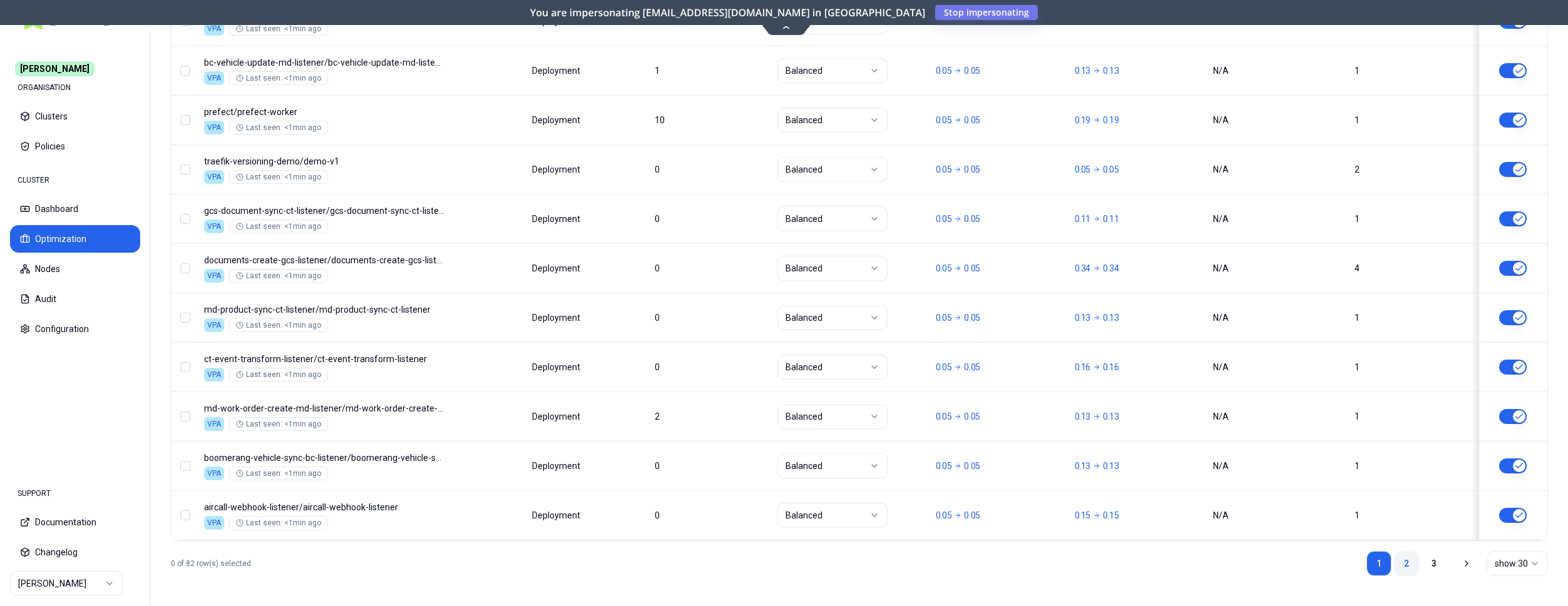
click at [1402, 564] on link "2" at bounding box center [1406, 563] width 25 height 25
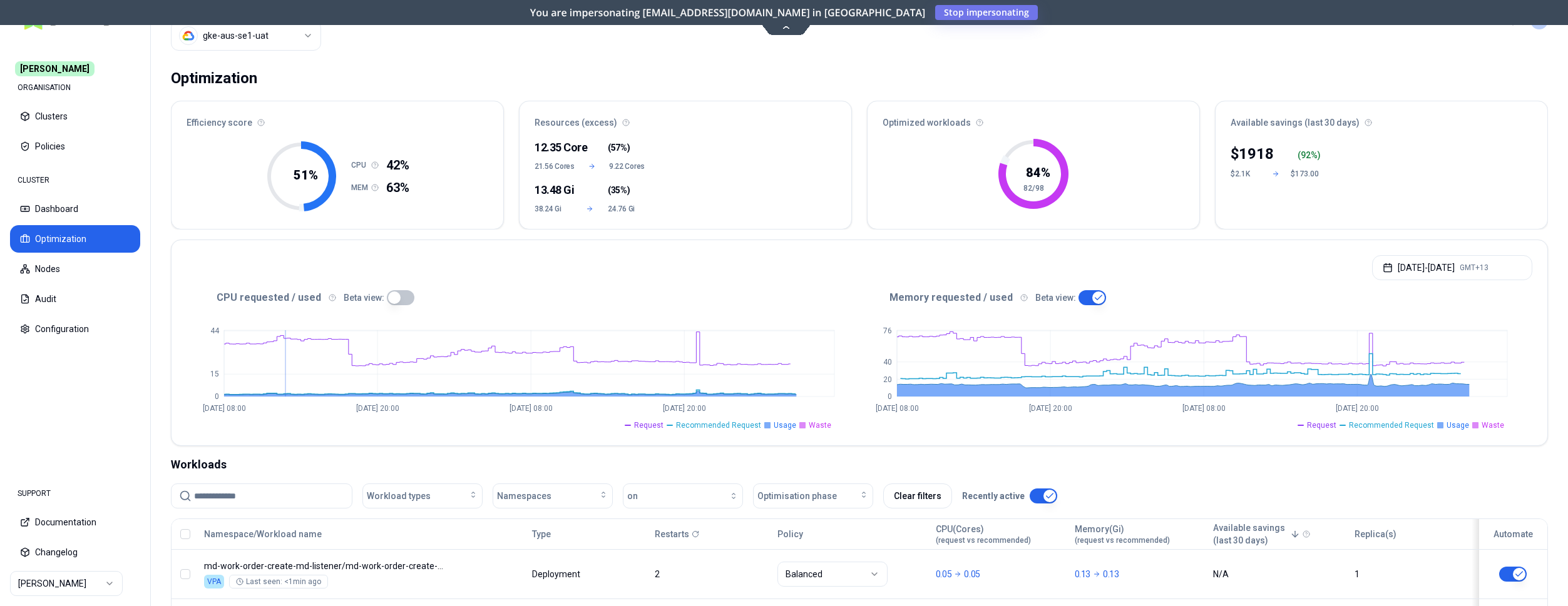
scroll to position [0, 0]
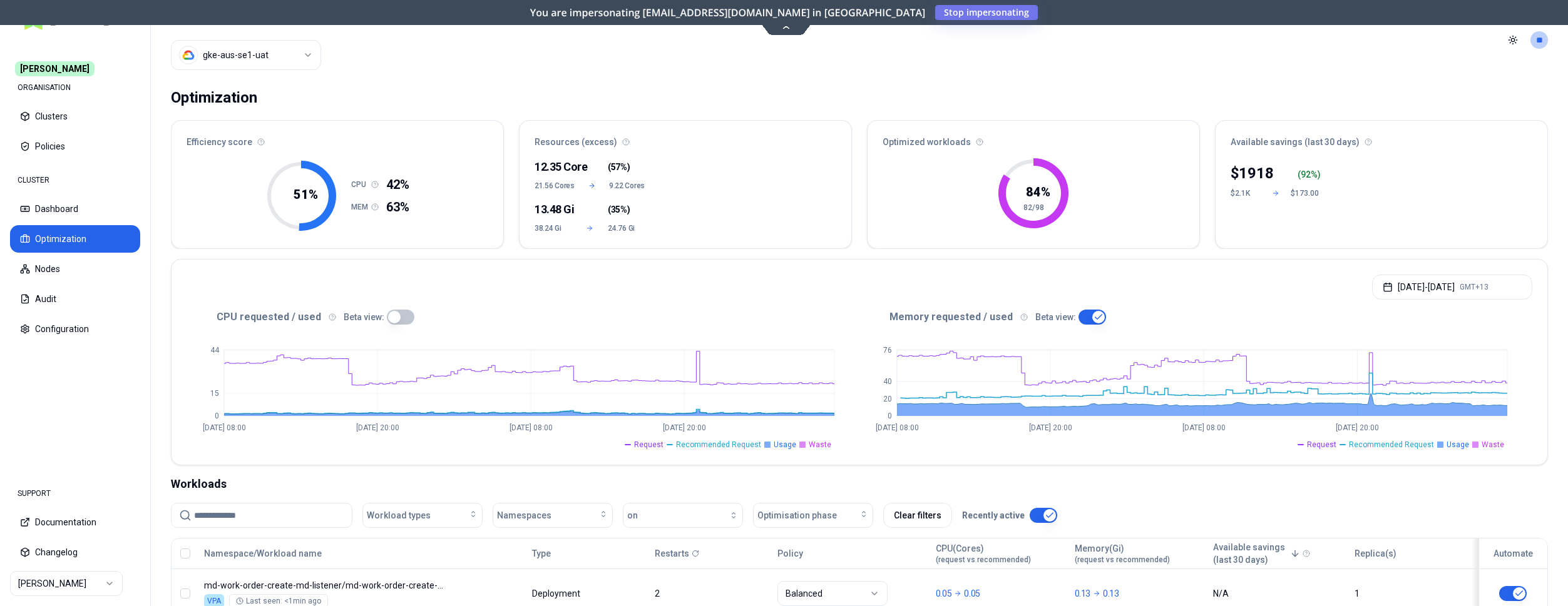
click at [70, 581] on html "Carma ORGANISATION Clusters Policies CLUSTER Dashboard Optimization Nodes Audit…" at bounding box center [784, 303] width 1568 height 606
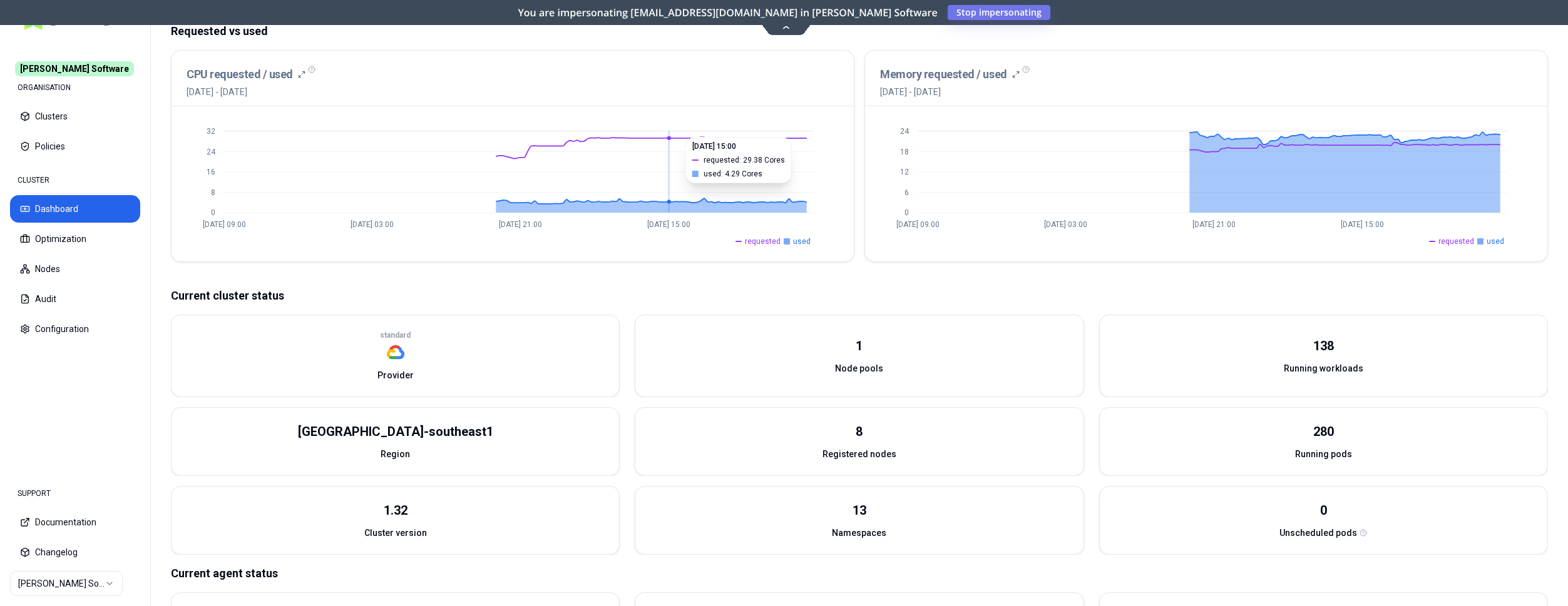
scroll to position [255, 0]
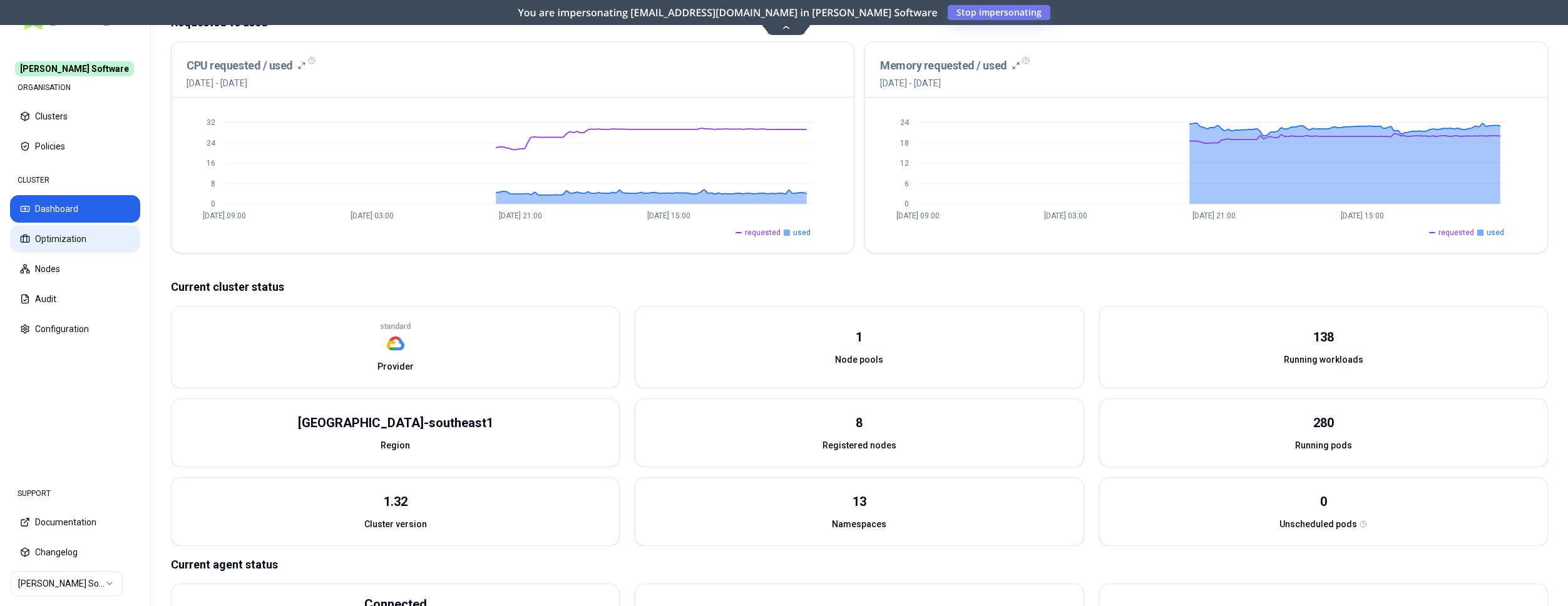
click at [46, 229] on button "Optimization" at bounding box center [75, 239] width 130 height 27
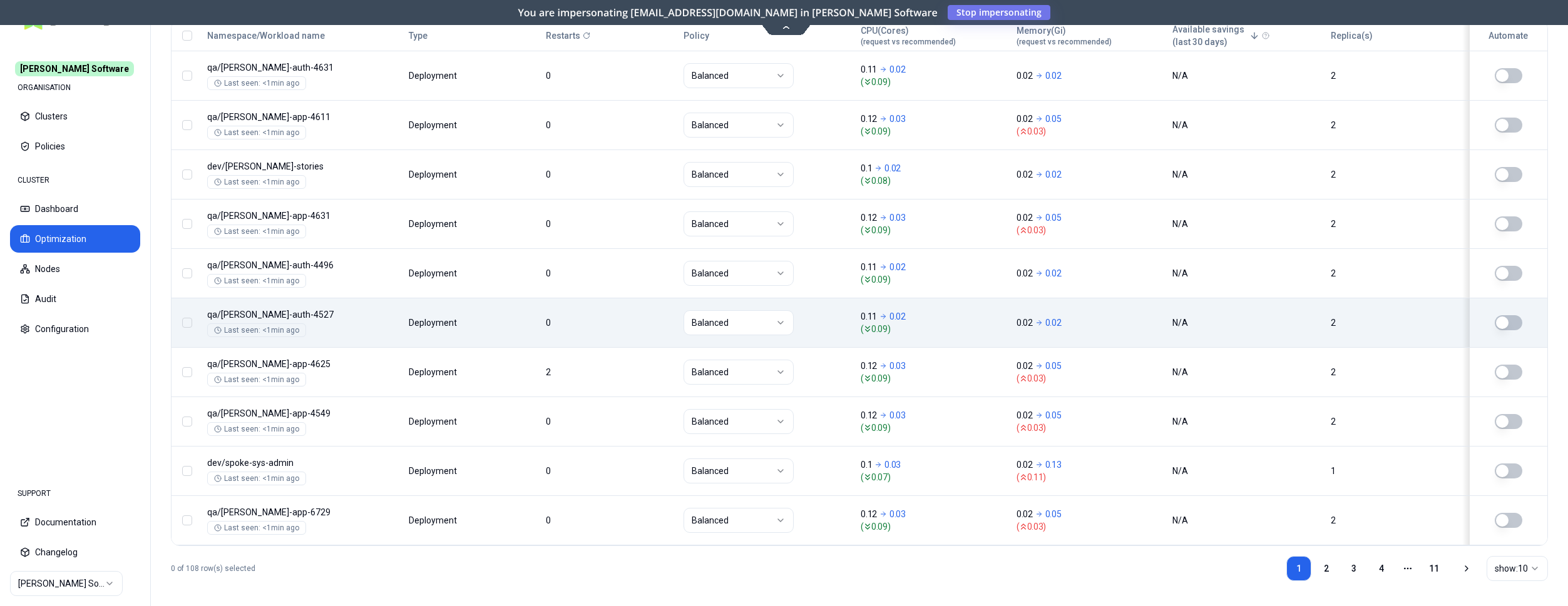
scroll to position [523, 0]
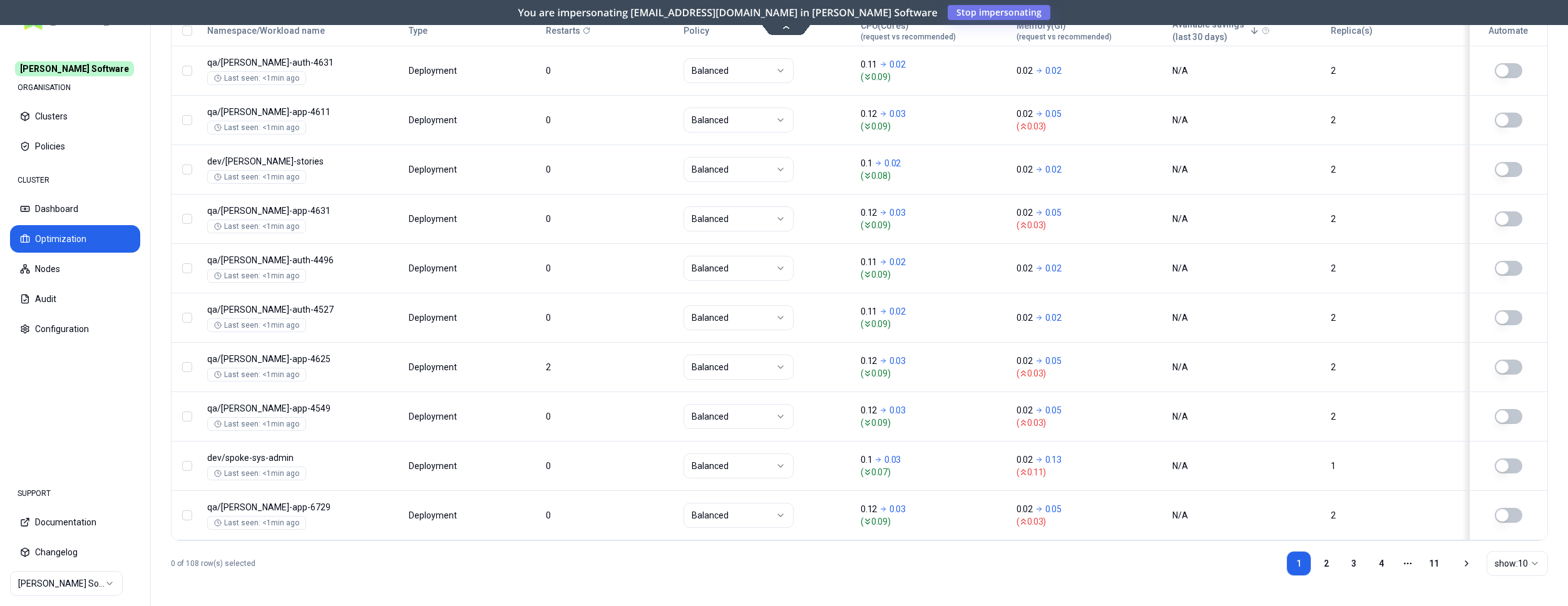
click at [1495, 561] on html "[PERSON_NAME] Software ORGANISATION Clusters Policies CLUSTER Dashboard Optimiz…" at bounding box center [784, 303] width 1568 height 606
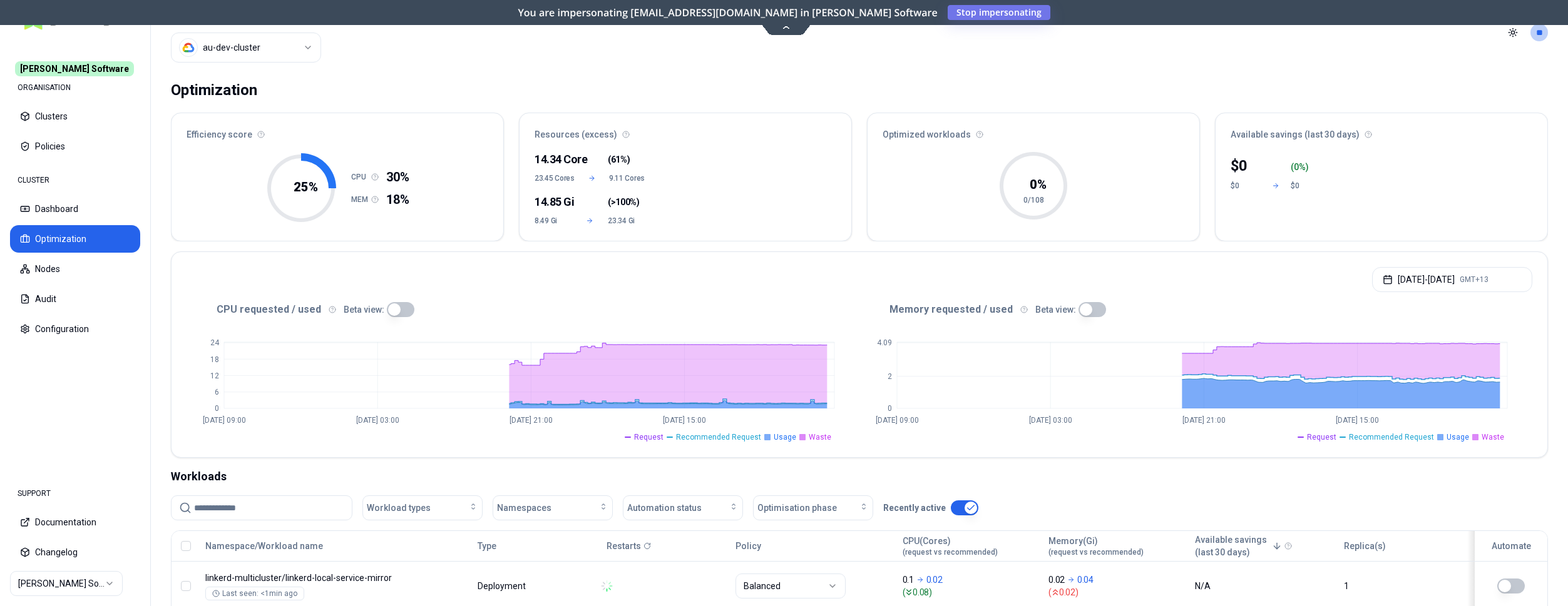
scroll to position [0, 0]
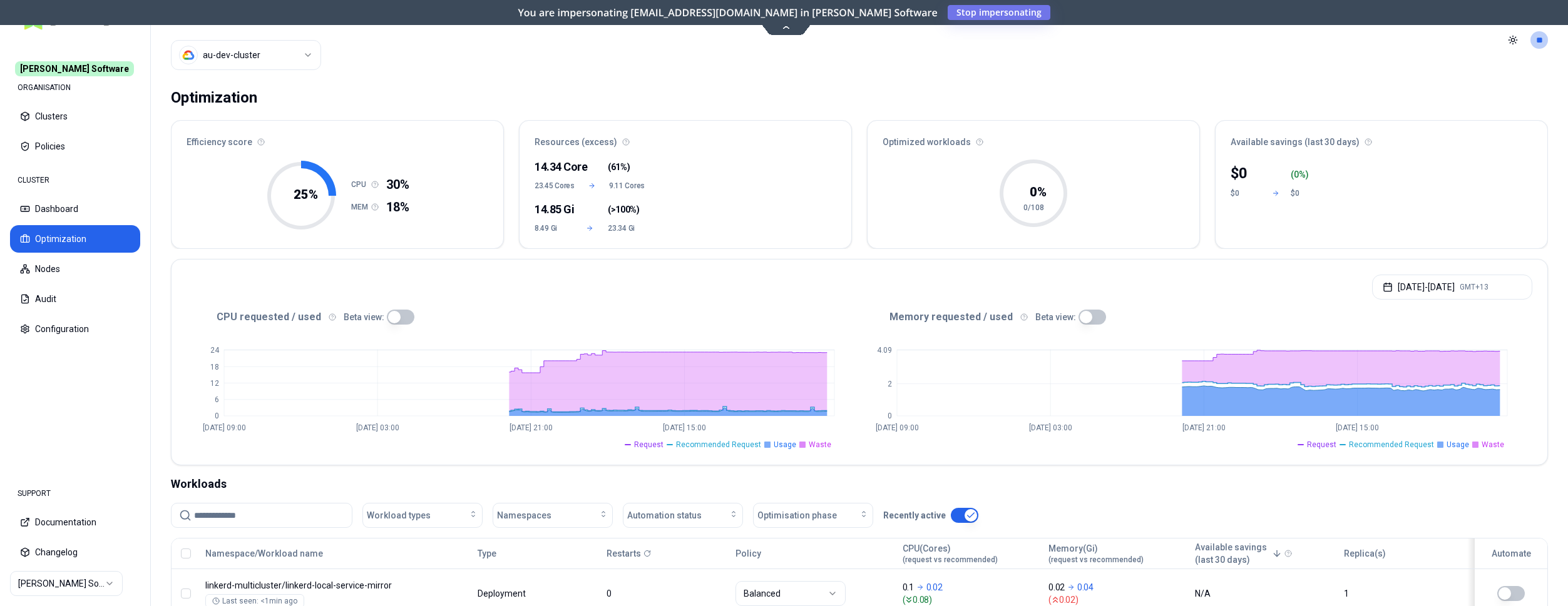
click at [182, 354] on div "CPU requested / used Beta view: 0 6 12 18 [DATE] 09:00 [DATE] 03:00 [DATE] 21:0…" at bounding box center [859, 386] width 1376 height 157
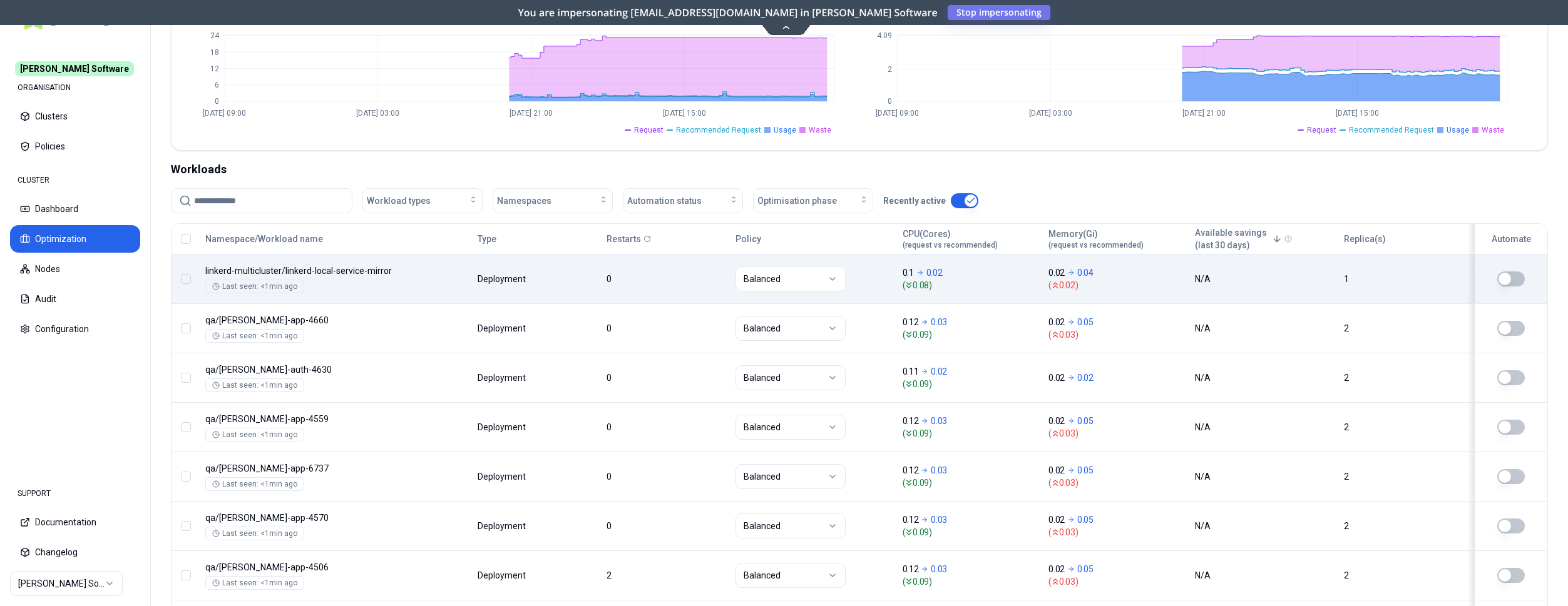
scroll to position [319, 0]
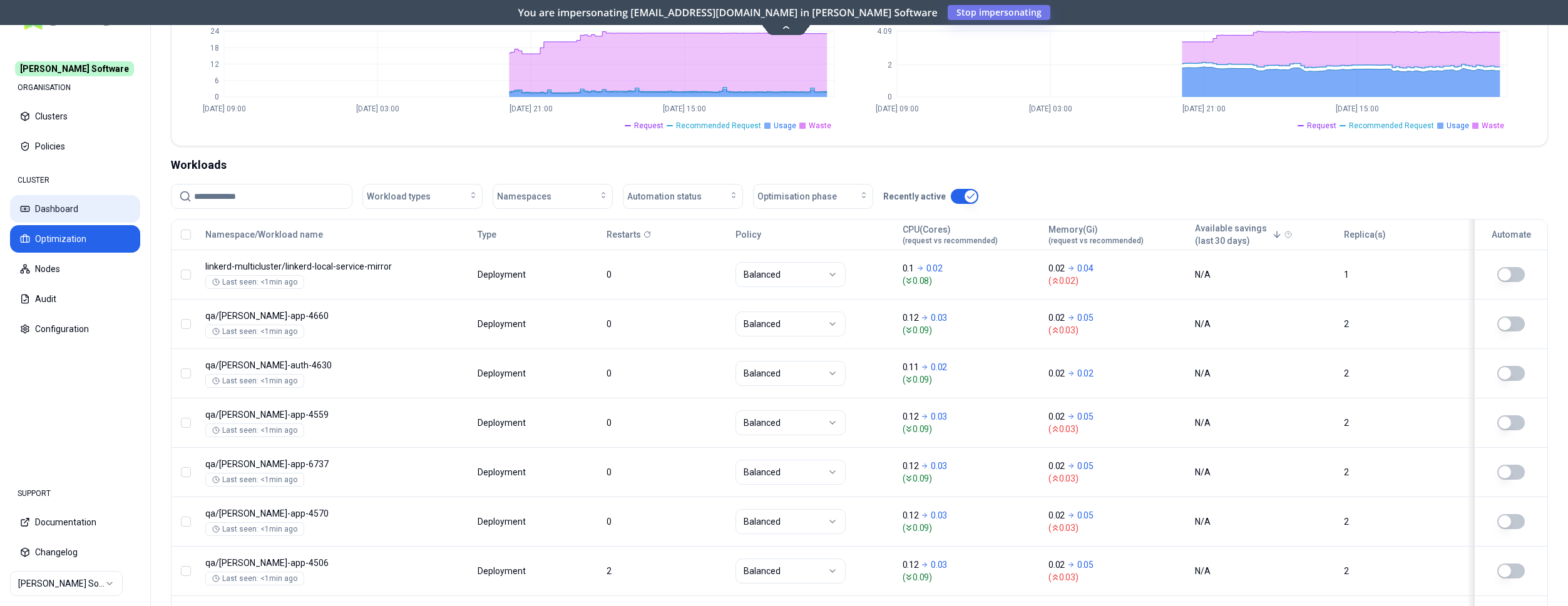
click at [75, 213] on button "Dashboard" at bounding box center [75, 209] width 130 height 27
